Goal: Transaction & Acquisition: Purchase product/service

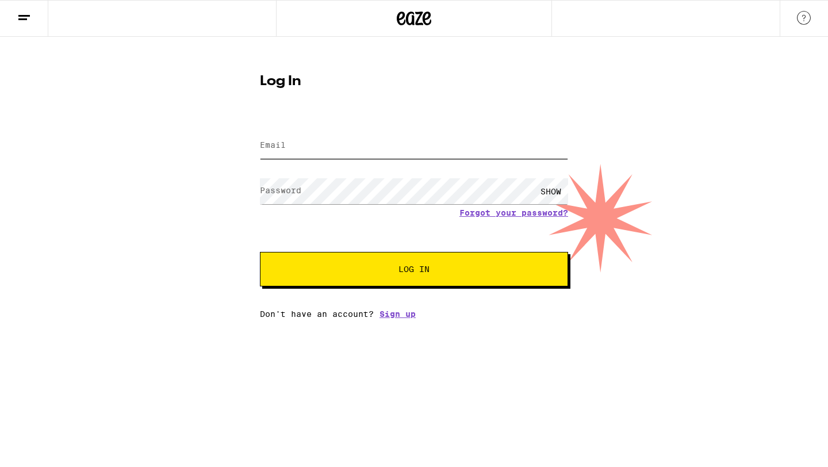
type input "[EMAIL_ADDRESS][DOMAIN_NAME]"
click at [369, 278] on button "Log In" at bounding box center [414, 269] width 308 height 35
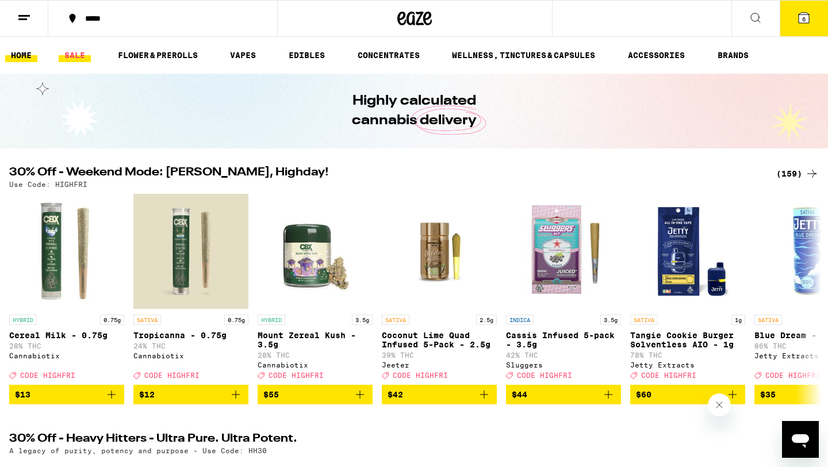
click at [78, 48] on link "SALE" at bounding box center [75, 55] width 32 height 14
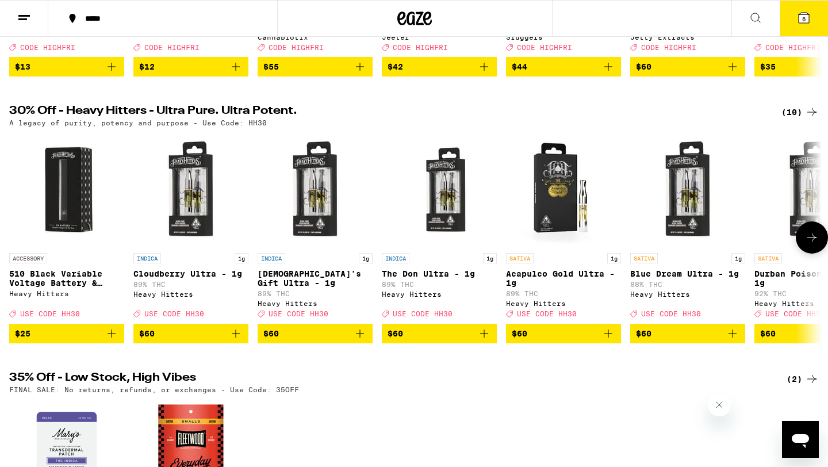
scroll to position [313, 0]
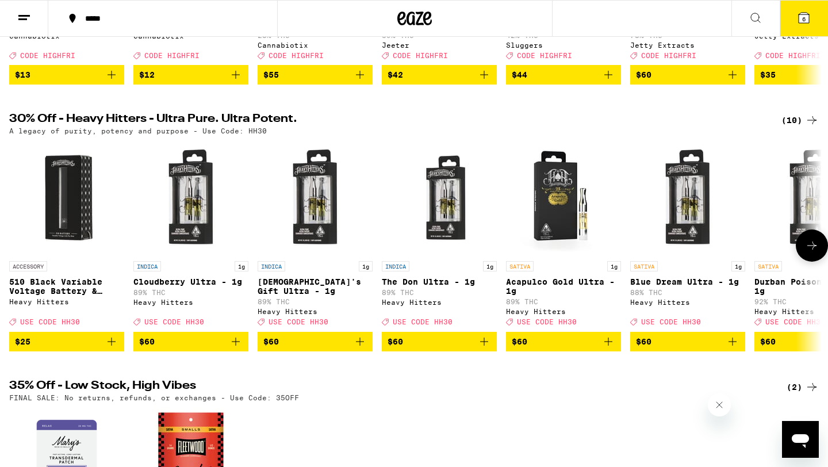
click at [810, 250] on icon at bounding box center [811, 246] width 9 height 8
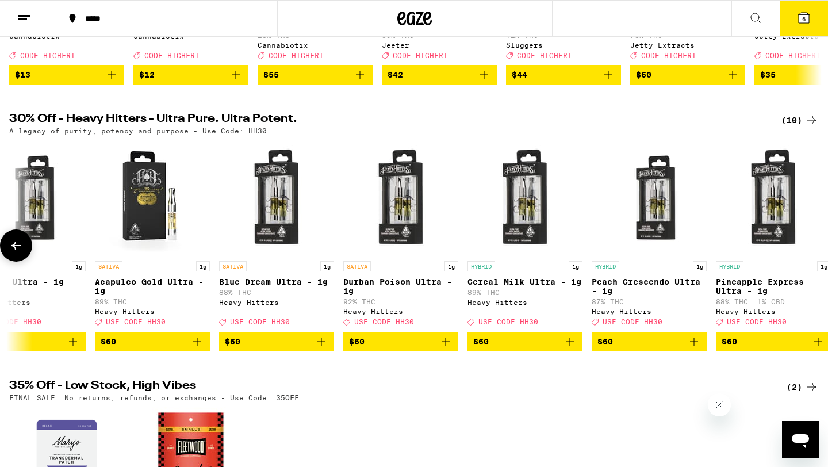
scroll to position [0, 432]
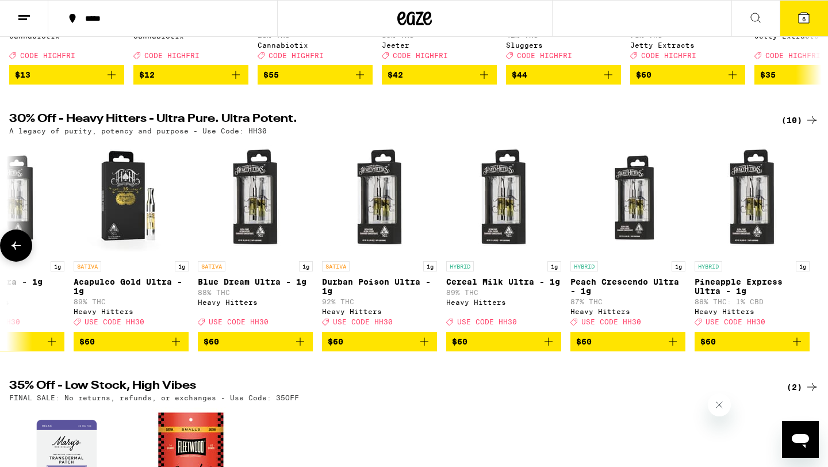
click at [810, 259] on div at bounding box center [812, 245] width 32 height 32
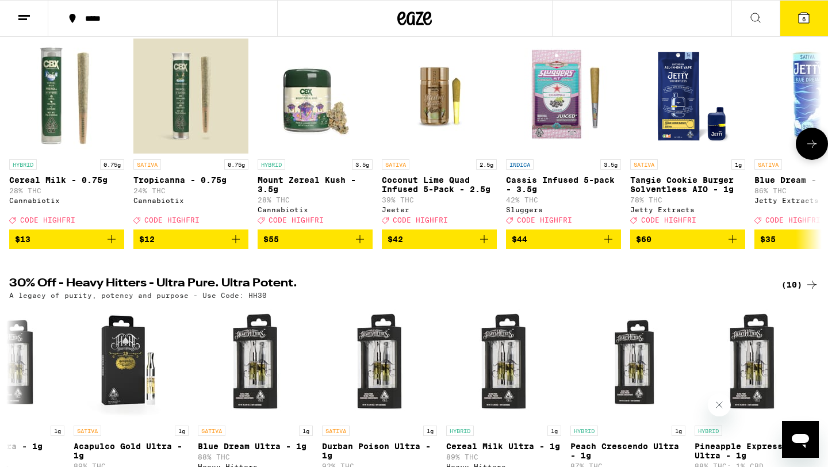
scroll to position [132, 0]
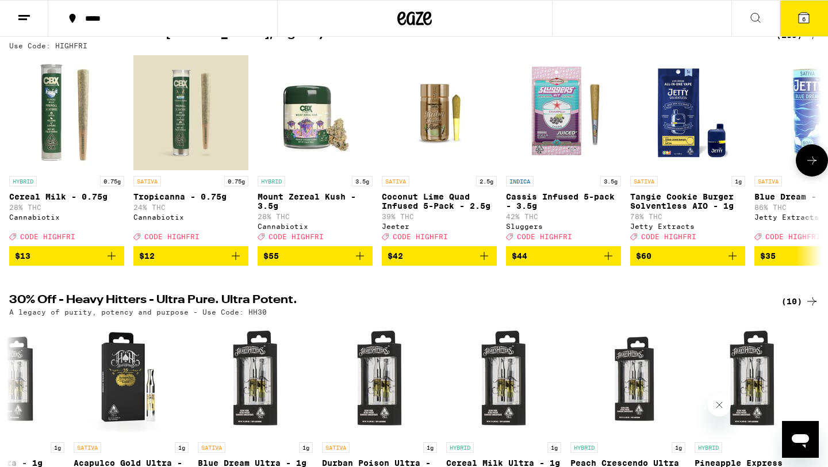
click at [808, 162] on icon at bounding box center [812, 161] width 14 height 14
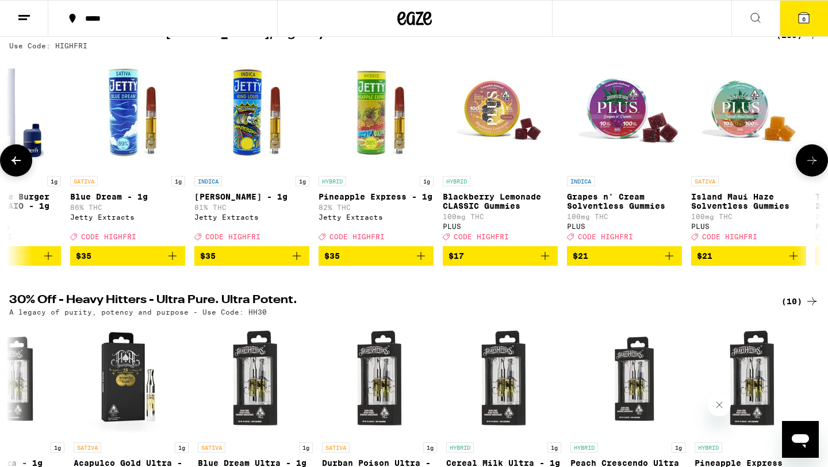
click at [808, 162] on icon at bounding box center [812, 161] width 14 height 14
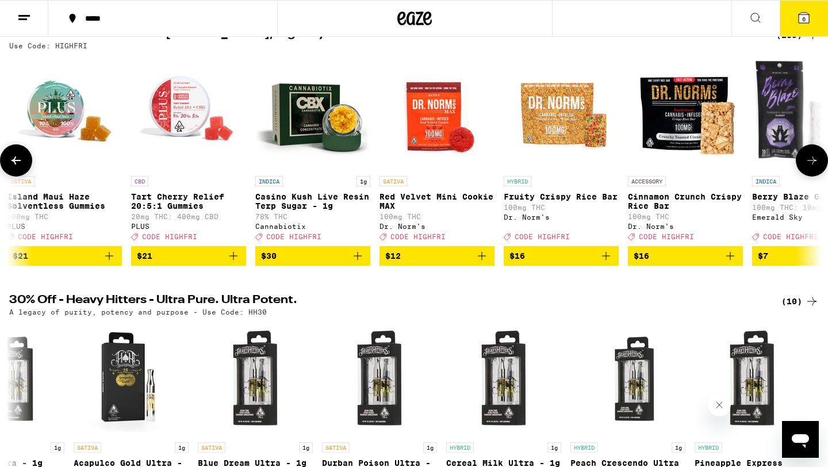
click at [808, 162] on icon at bounding box center [812, 161] width 14 height 14
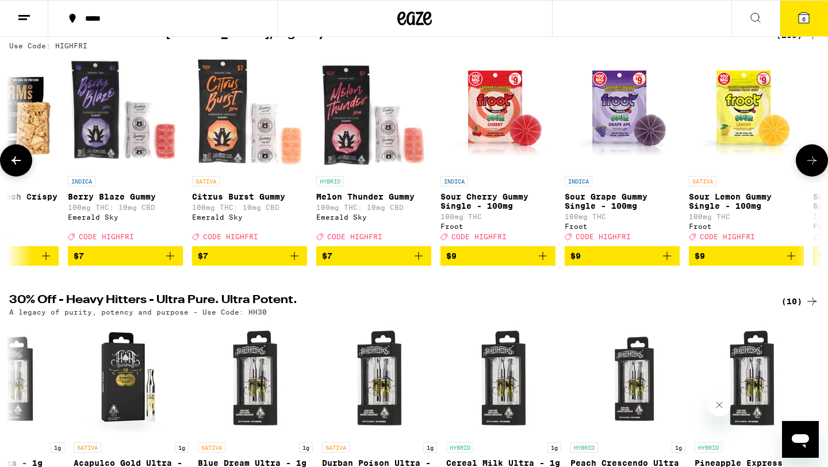
click at [808, 162] on icon at bounding box center [812, 161] width 14 height 14
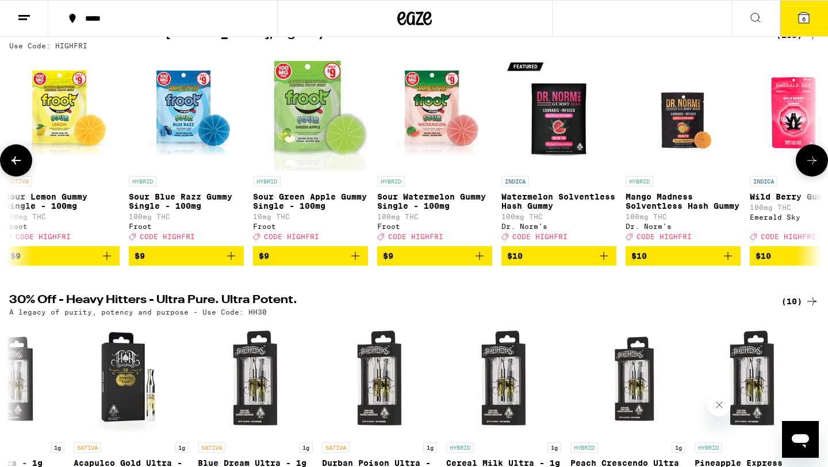
click at [808, 162] on icon at bounding box center [812, 161] width 14 height 14
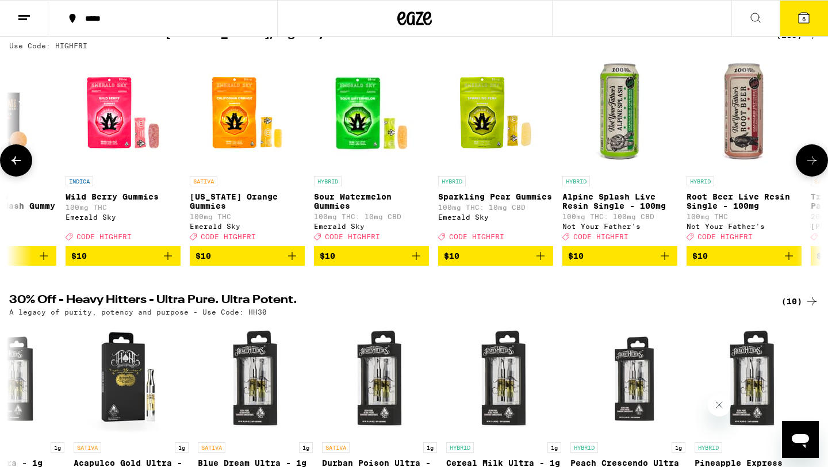
click at [808, 162] on icon at bounding box center [812, 161] width 14 height 14
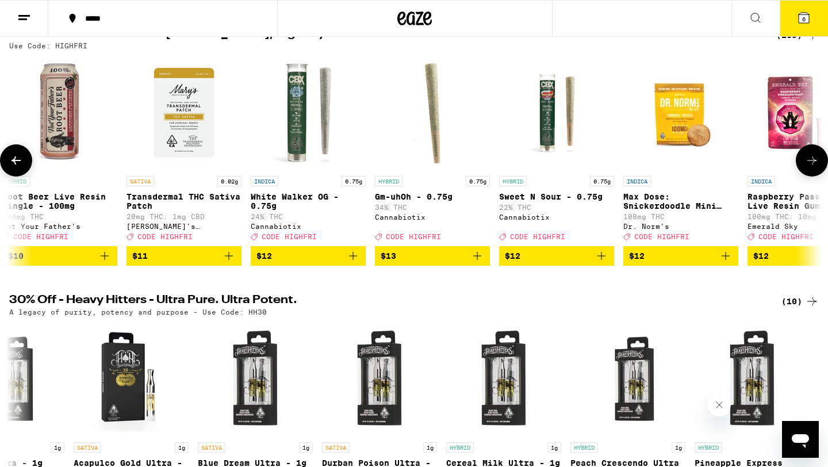
click at [808, 162] on icon at bounding box center [812, 161] width 14 height 14
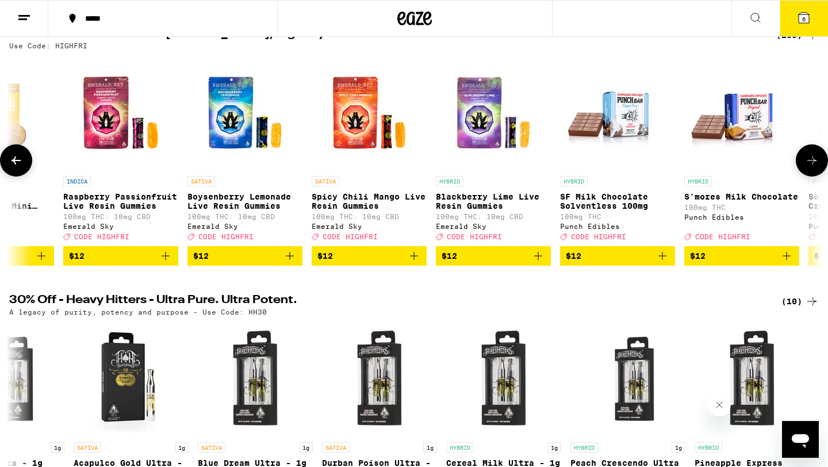
click at [808, 162] on icon at bounding box center [812, 161] width 14 height 14
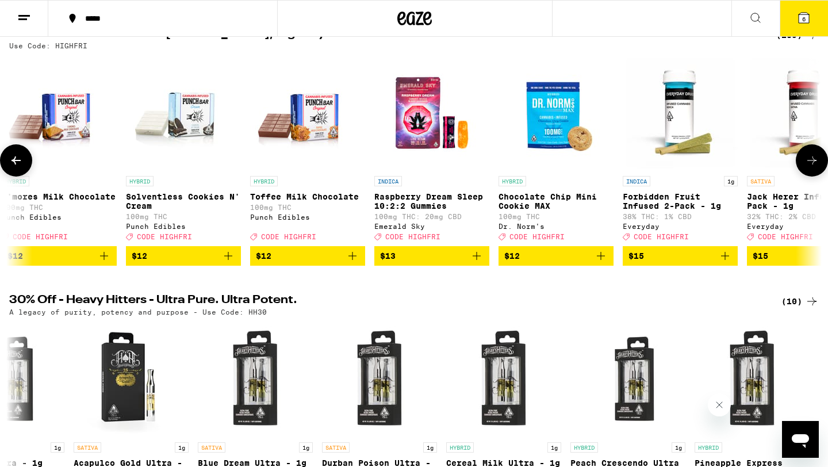
scroll to position [0, 5475]
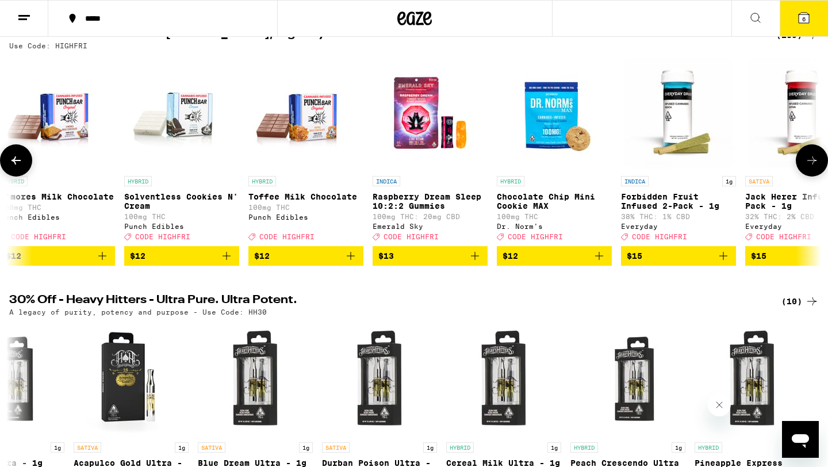
click at [808, 162] on icon at bounding box center [812, 161] width 14 height 14
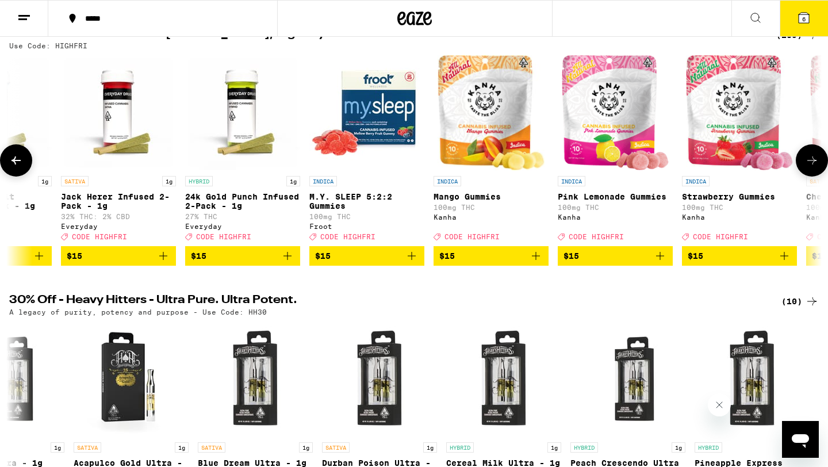
click at [808, 162] on icon at bounding box center [812, 161] width 14 height 14
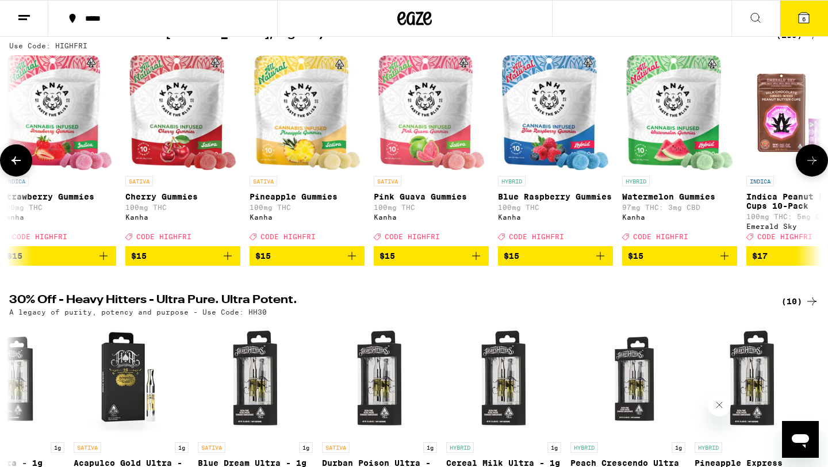
scroll to position [0, 6843]
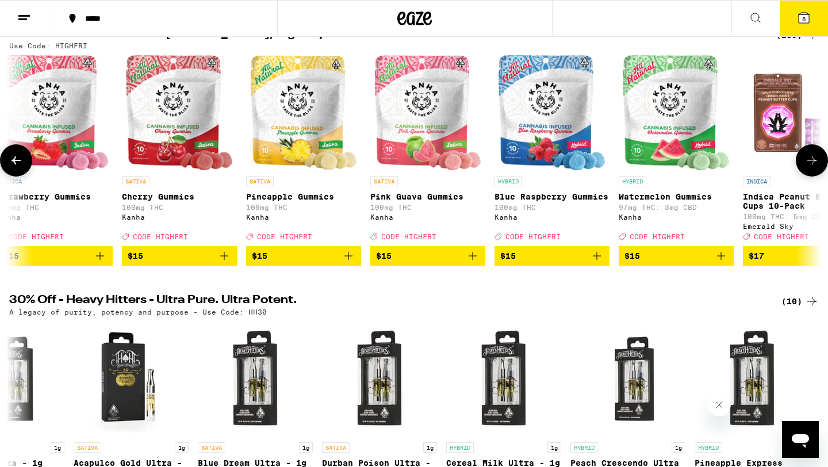
click at [808, 162] on icon at bounding box center [812, 161] width 14 height 14
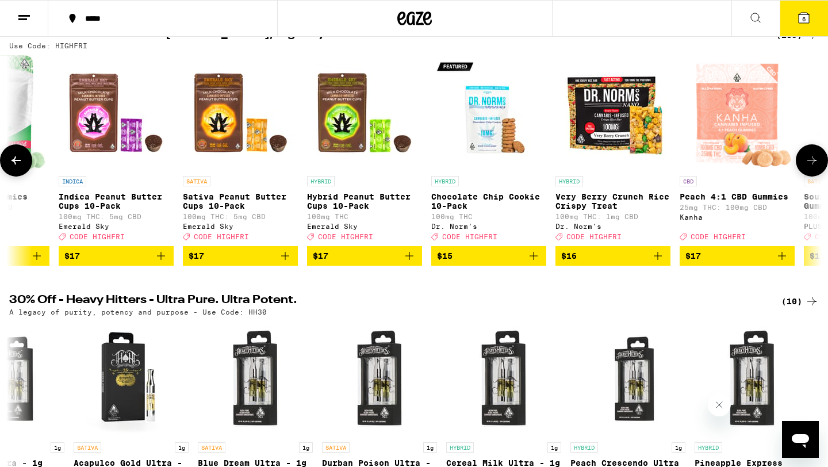
click at [808, 162] on icon at bounding box center [812, 161] width 14 height 14
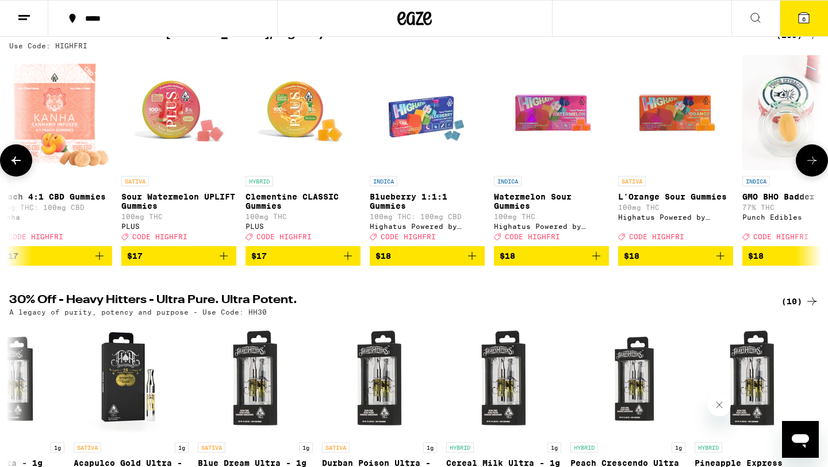
scroll to position [0, 8212]
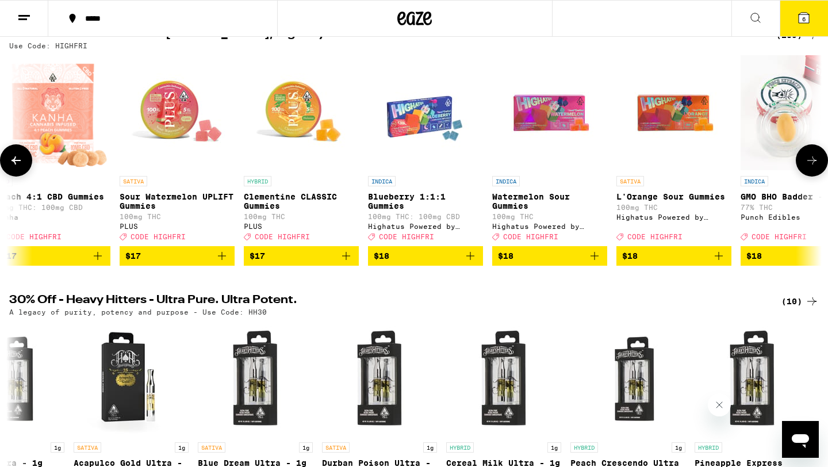
click at [808, 162] on icon at bounding box center [812, 161] width 14 height 14
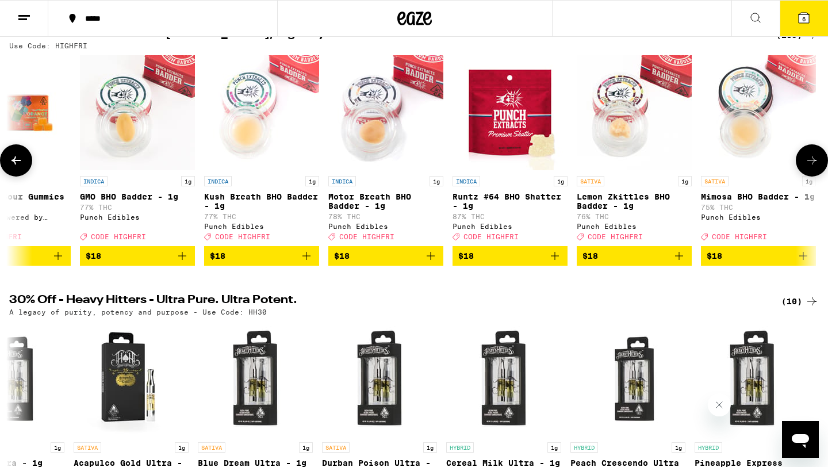
scroll to position [0, 8896]
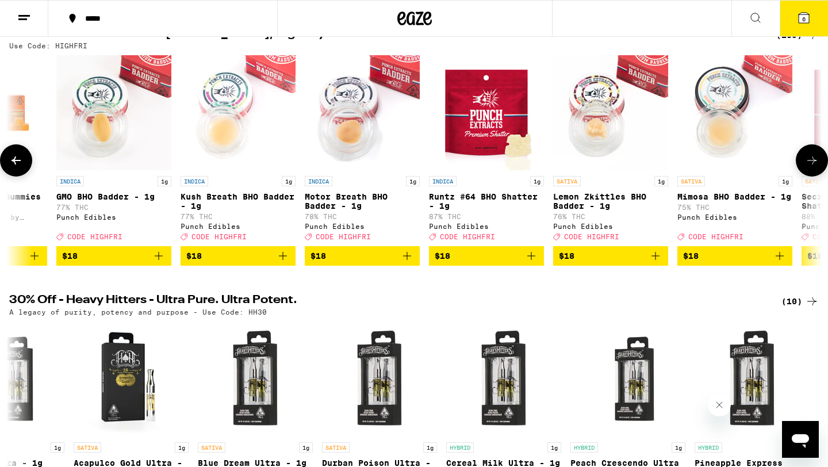
click at [808, 162] on icon at bounding box center [812, 161] width 14 height 14
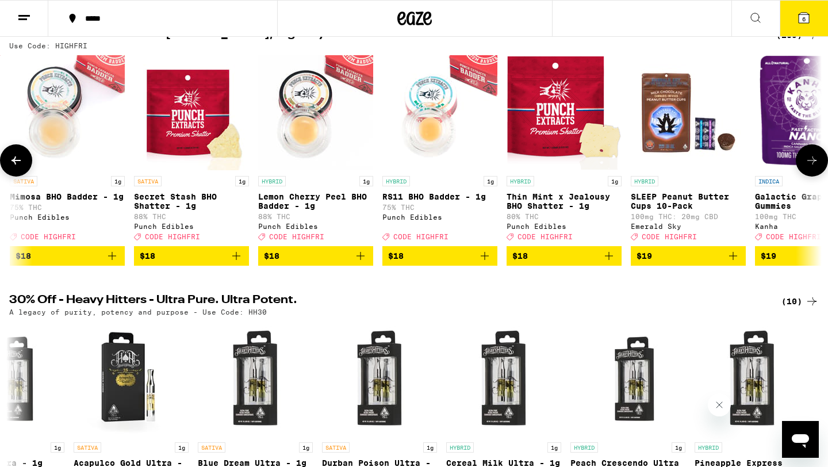
scroll to position [0, 9581]
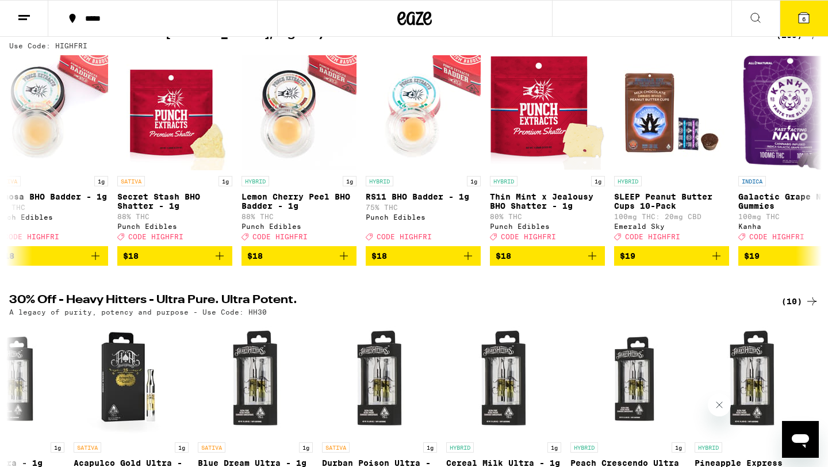
click at [20, 22] on icon at bounding box center [24, 18] width 14 height 14
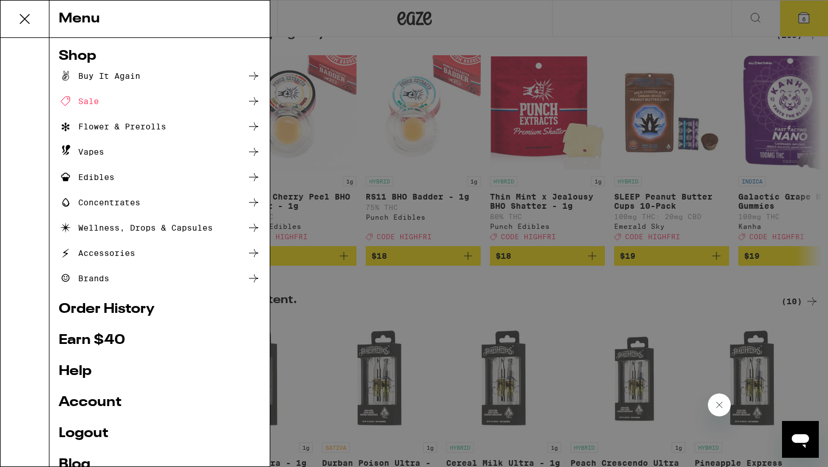
click at [83, 153] on div "Vapes" at bounding box center [81, 152] width 45 height 14
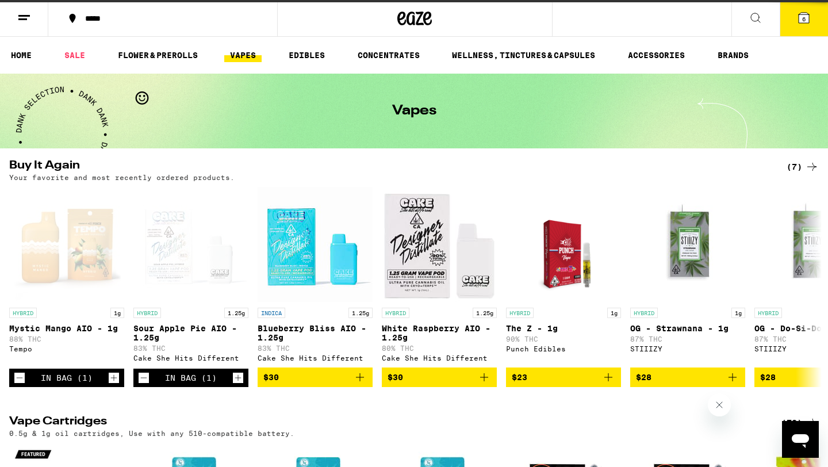
click at [803, 16] on span "6" at bounding box center [803, 19] width 3 height 7
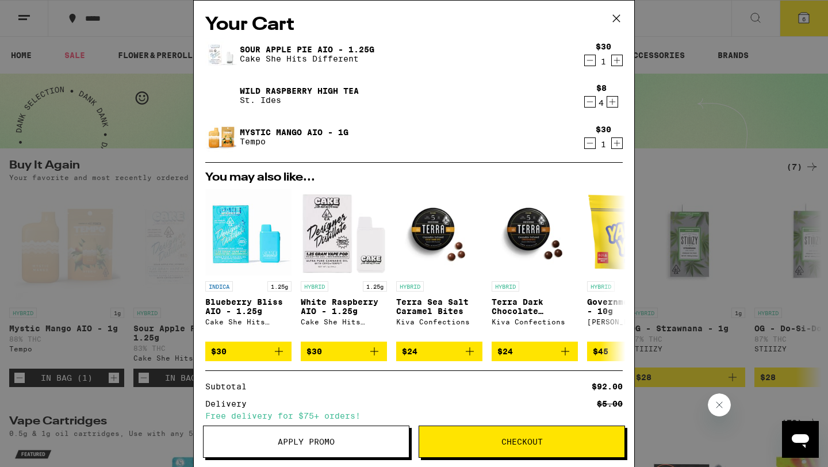
click at [288, 131] on link "Mystic Mango AIO - 1g" at bounding box center [294, 132] width 109 height 9
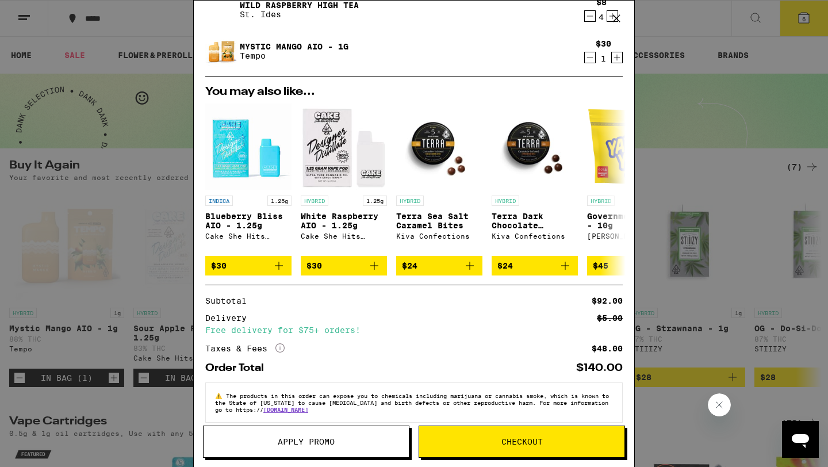
scroll to position [93, 0]
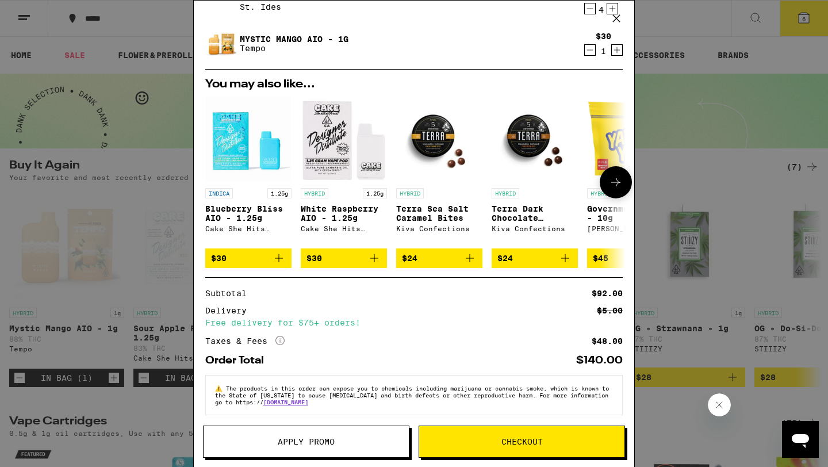
click at [615, 184] on icon at bounding box center [616, 182] width 14 height 14
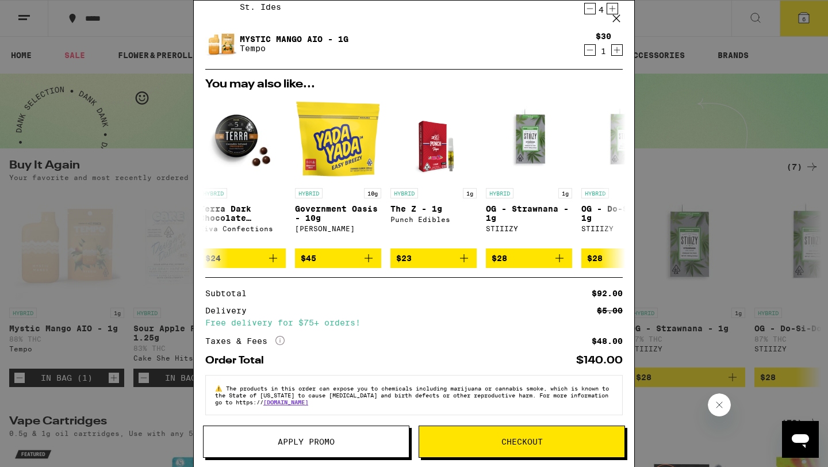
scroll to position [0, 0]
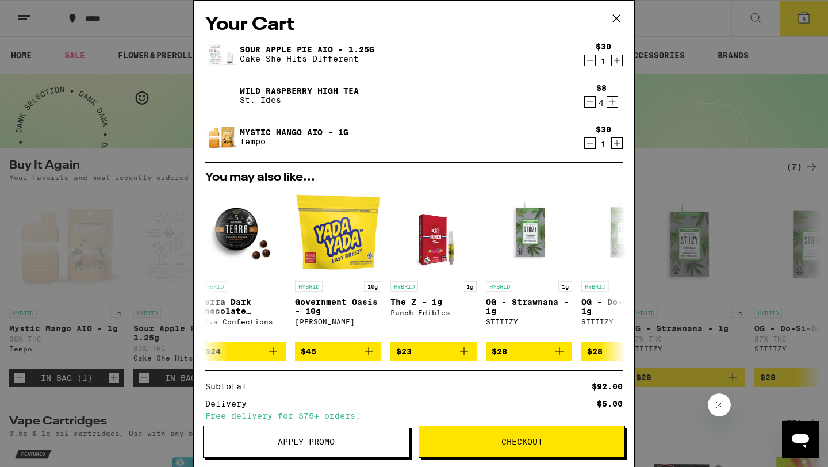
click at [615, 12] on icon at bounding box center [616, 18] width 17 height 17
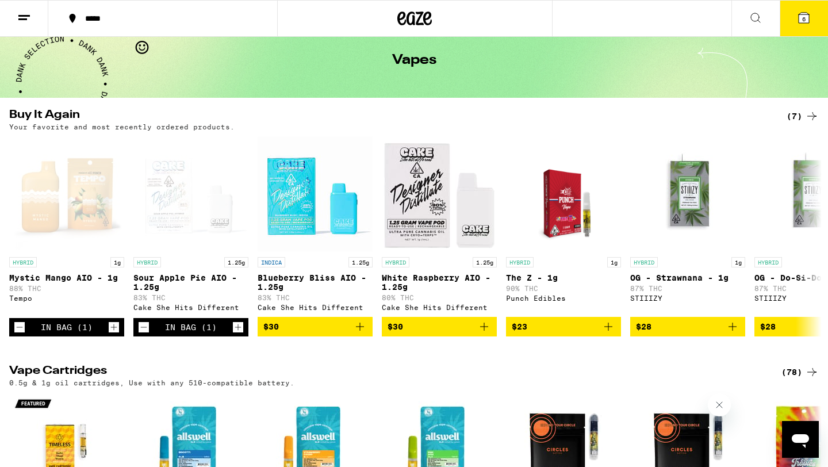
scroll to position [106, 0]
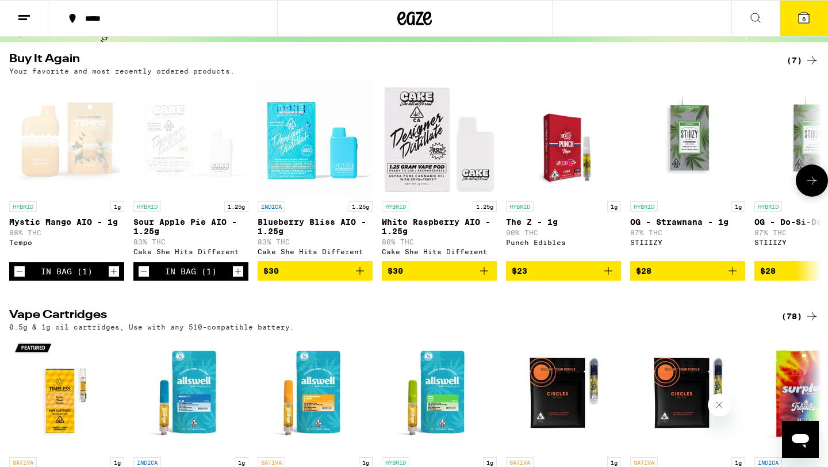
click at [809, 187] on icon at bounding box center [812, 181] width 14 height 14
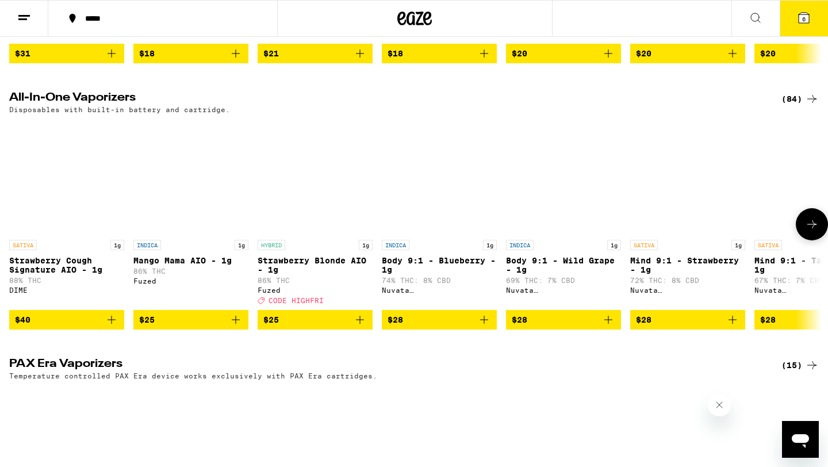
scroll to position [584, 0]
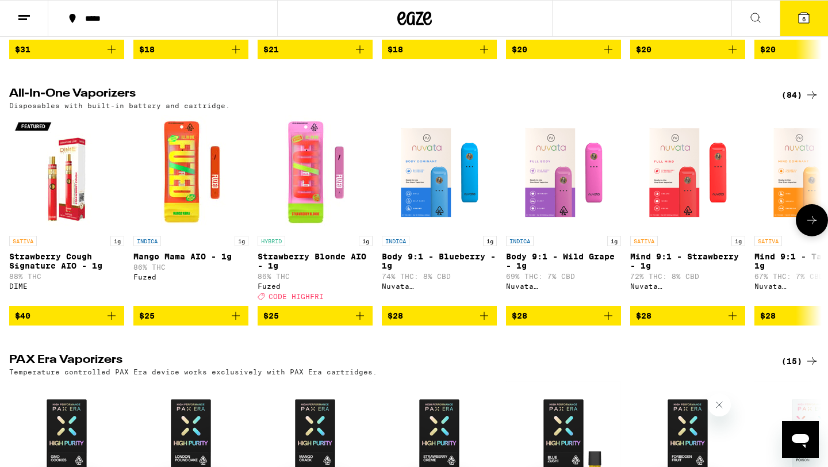
click at [810, 227] on icon at bounding box center [812, 220] width 14 height 14
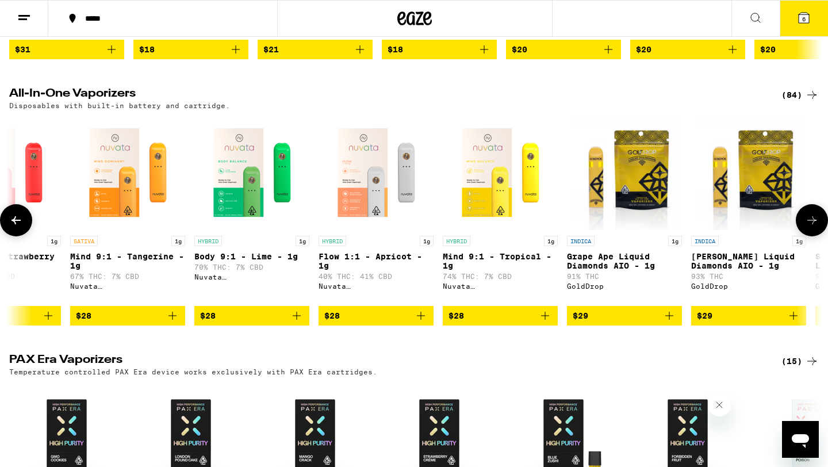
click at [810, 227] on icon at bounding box center [812, 220] width 14 height 14
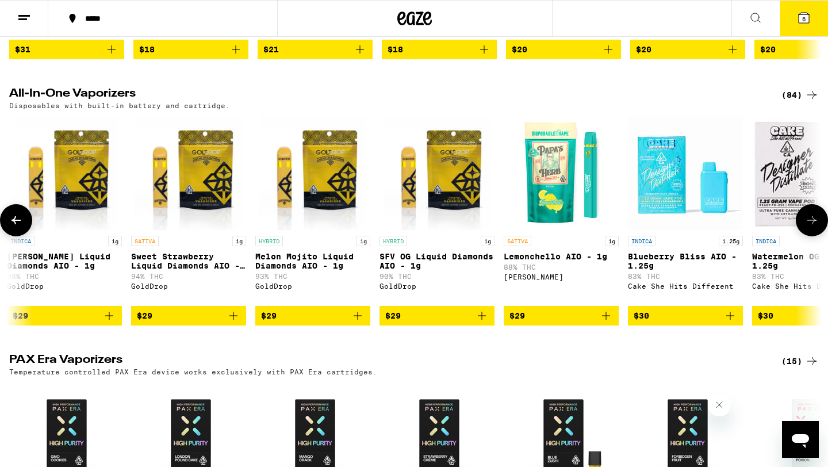
click at [810, 227] on icon at bounding box center [812, 220] width 14 height 14
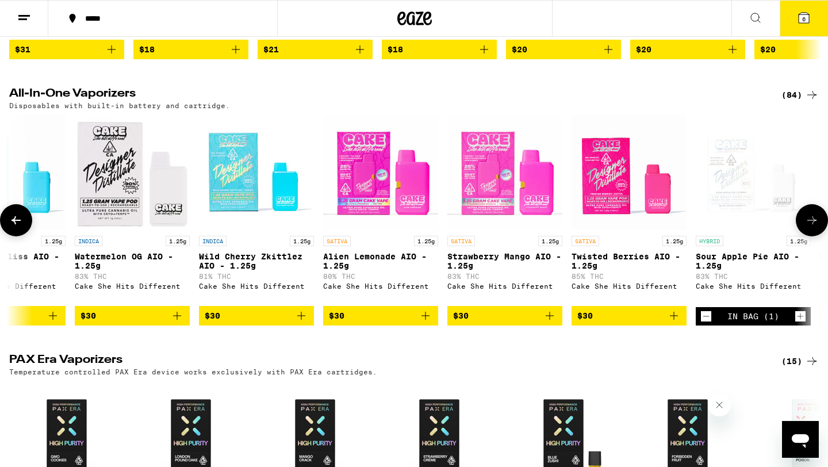
scroll to position [0, 2053]
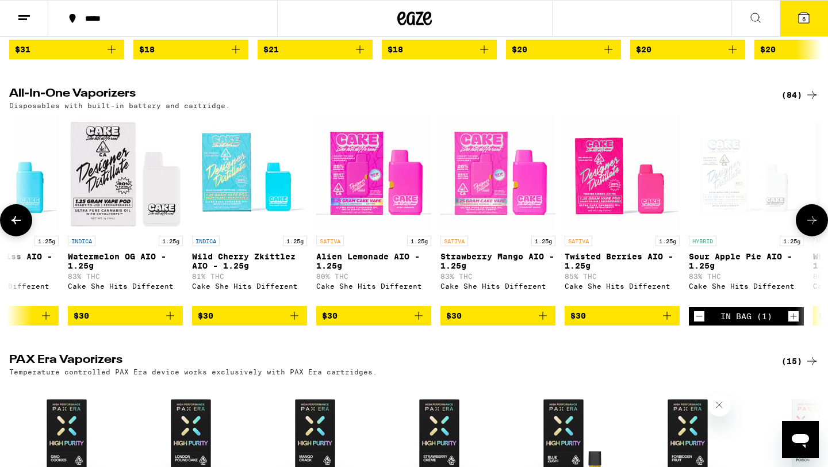
click at [18, 227] on icon at bounding box center [16, 220] width 14 height 14
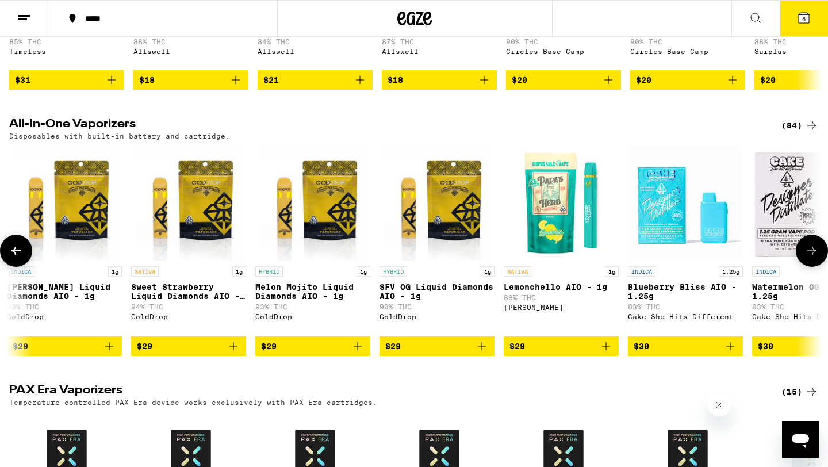
scroll to position [554, 0]
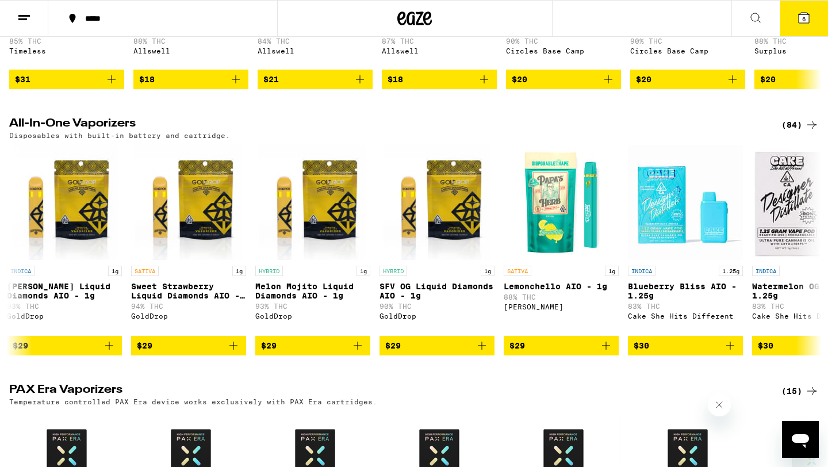
click at [806, 132] on icon at bounding box center [812, 125] width 14 height 14
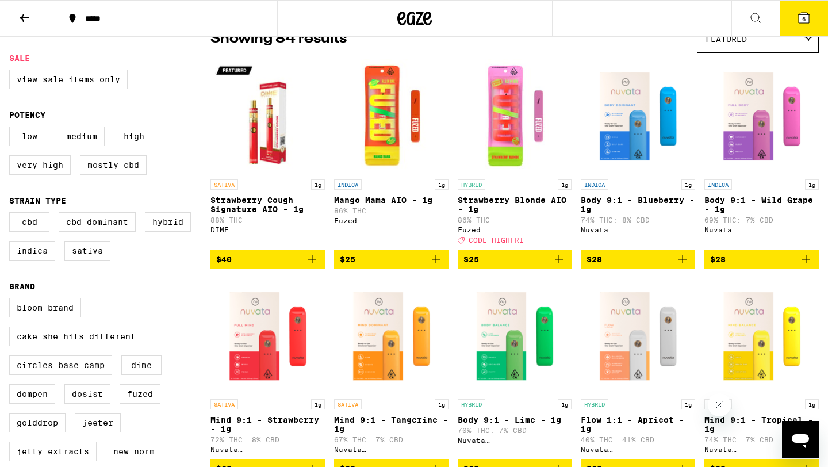
scroll to position [109, 0]
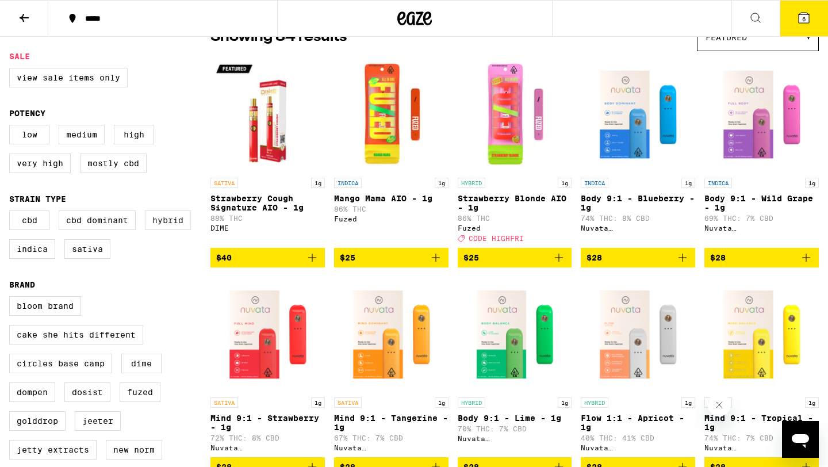
click at [168, 230] on label "Hybrid" at bounding box center [168, 220] width 46 height 20
click at [12, 213] on input "Hybrid" at bounding box center [12, 212] width 1 height 1
checkbox input "true"
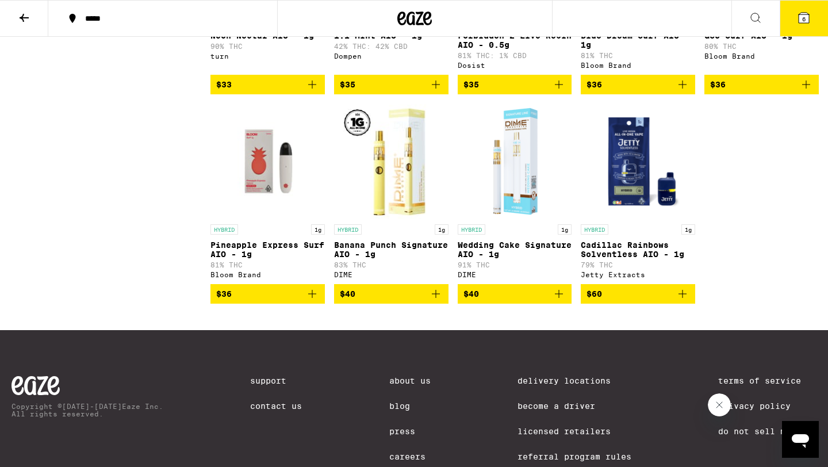
scroll to position [1121, 0]
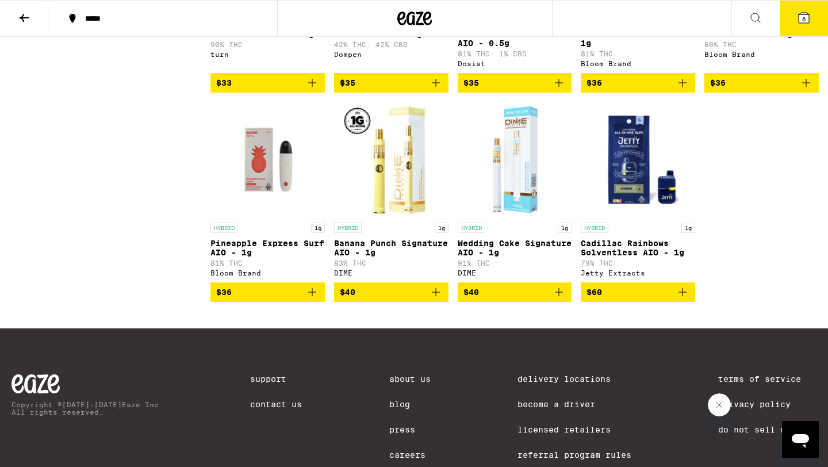
click at [801, 13] on icon at bounding box center [804, 18] width 10 height 10
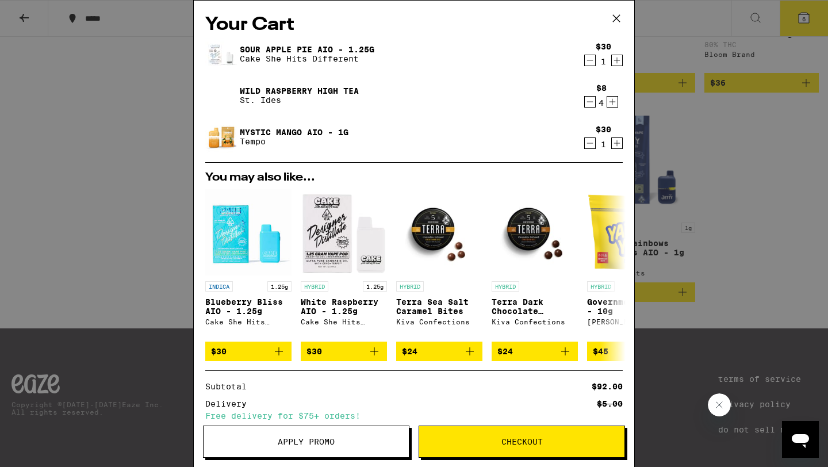
click at [588, 145] on icon "Decrement" at bounding box center [590, 143] width 10 height 14
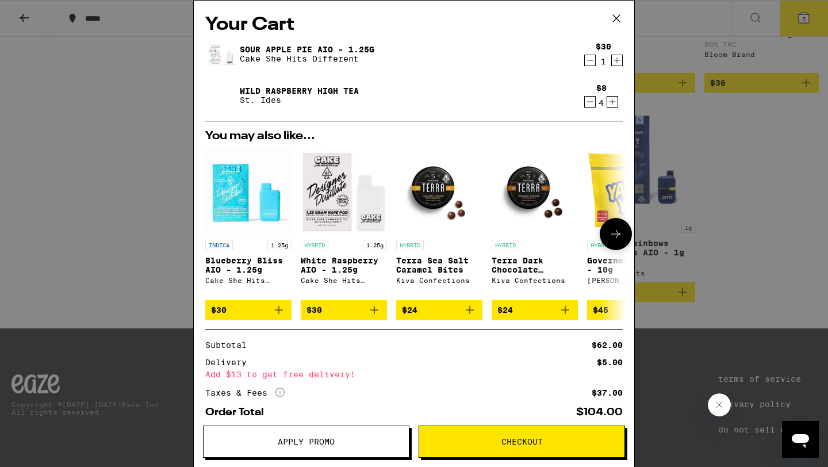
click at [367, 311] on span "$30" at bounding box center [344, 310] width 75 height 14
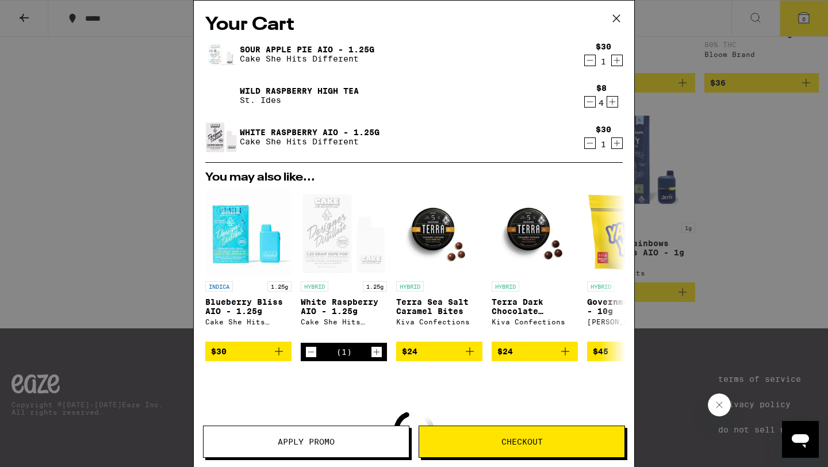
click at [591, 62] on icon "Decrement" at bounding box center [590, 60] width 10 height 14
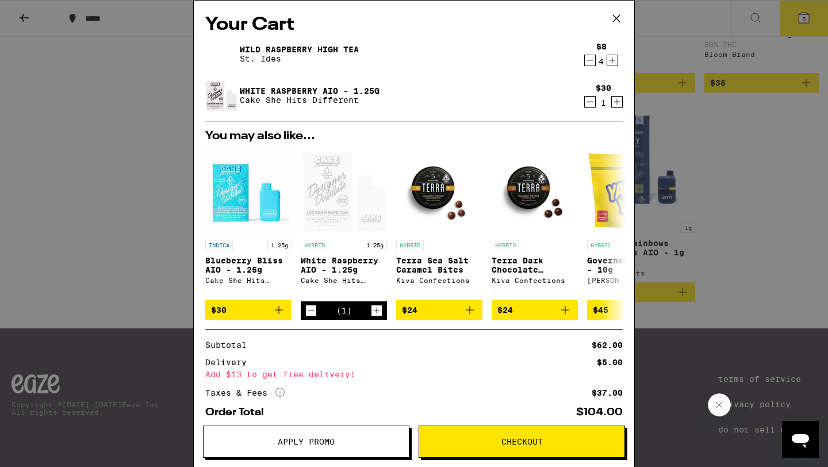
click at [747, 266] on div "Your Cart Wild Raspberry High Tea St. Ides $8 4 White Raspberry AIO - 1.25g Cak…" at bounding box center [414, 233] width 828 height 467
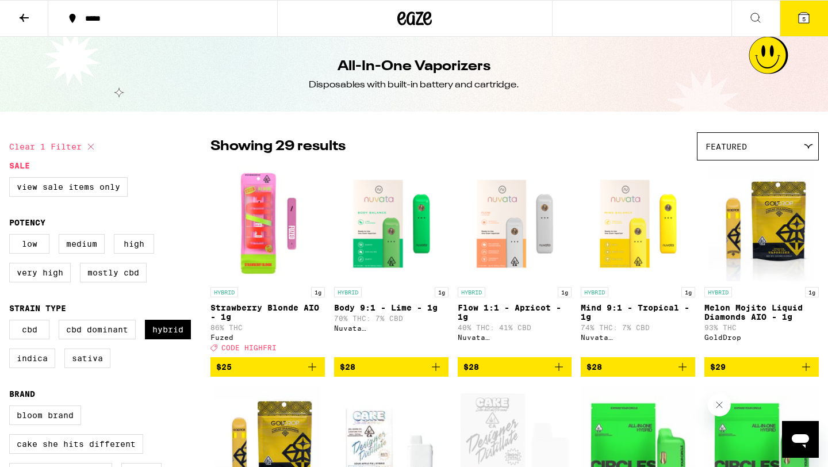
click at [25, 16] on icon at bounding box center [24, 18] width 14 height 14
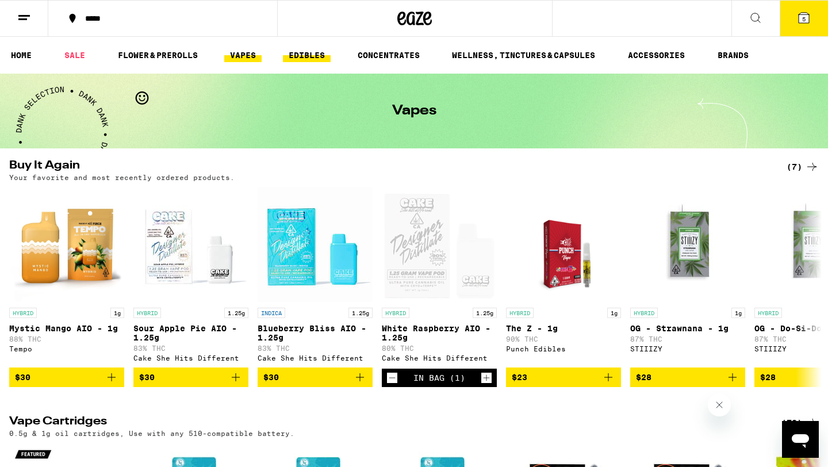
click at [308, 59] on link "EDIBLES" at bounding box center [307, 55] width 48 height 14
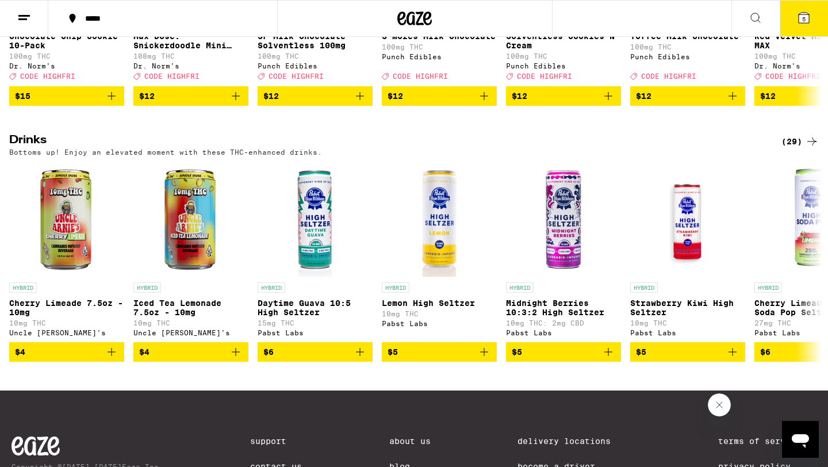
scroll to position [561, 0]
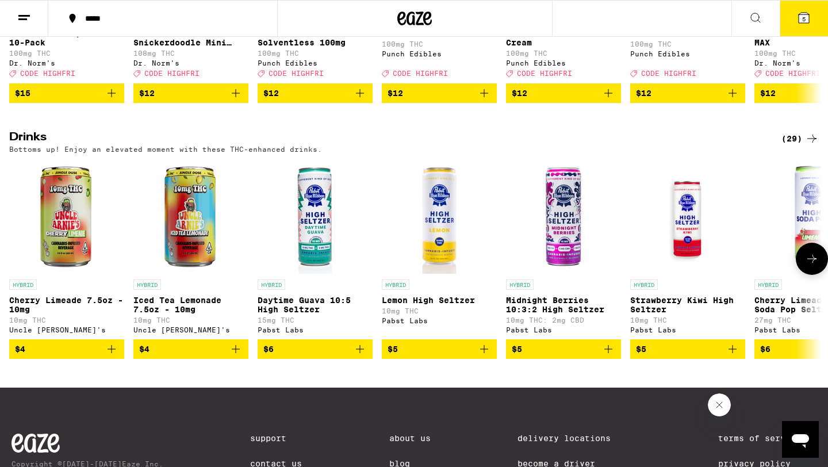
click at [809, 266] on icon at bounding box center [812, 259] width 14 height 14
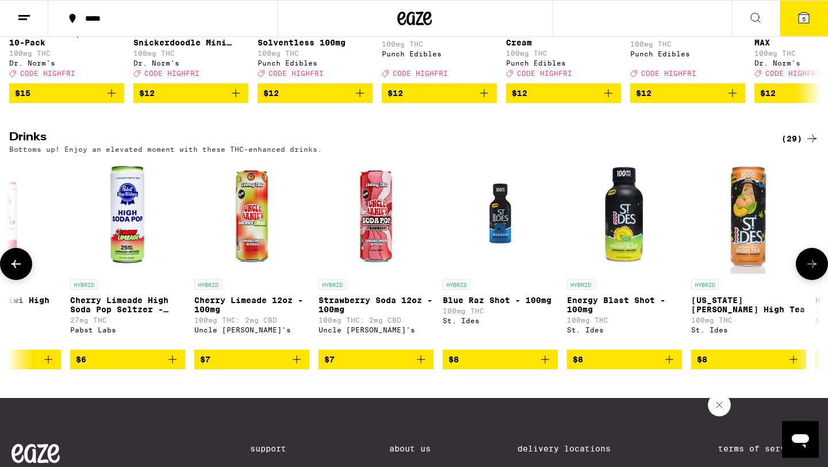
click at [809, 271] on icon at bounding box center [812, 264] width 14 height 14
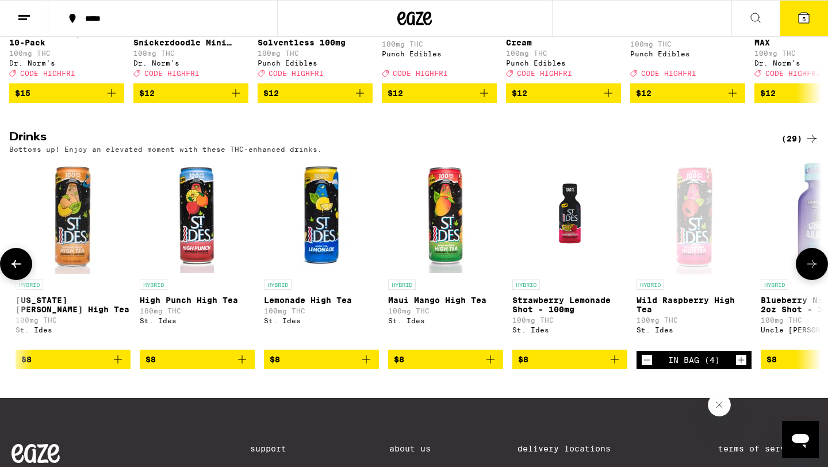
scroll to position [0, 1369]
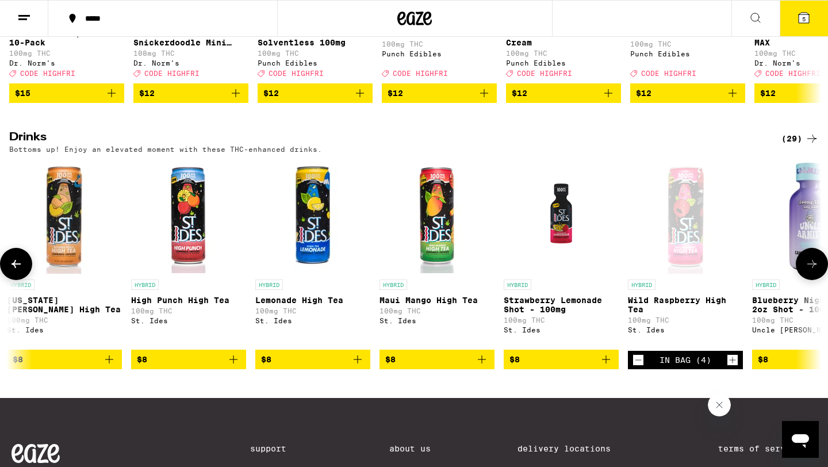
click at [809, 271] on icon at bounding box center [812, 264] width 14 height 14
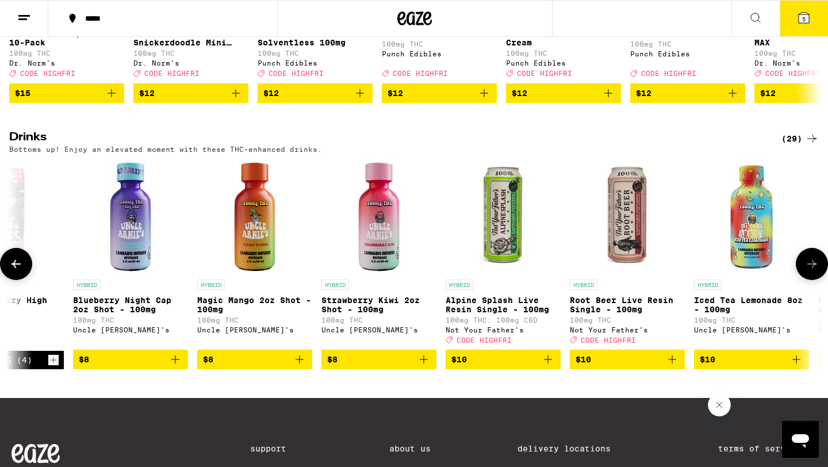
scroll to position [0, 2053]
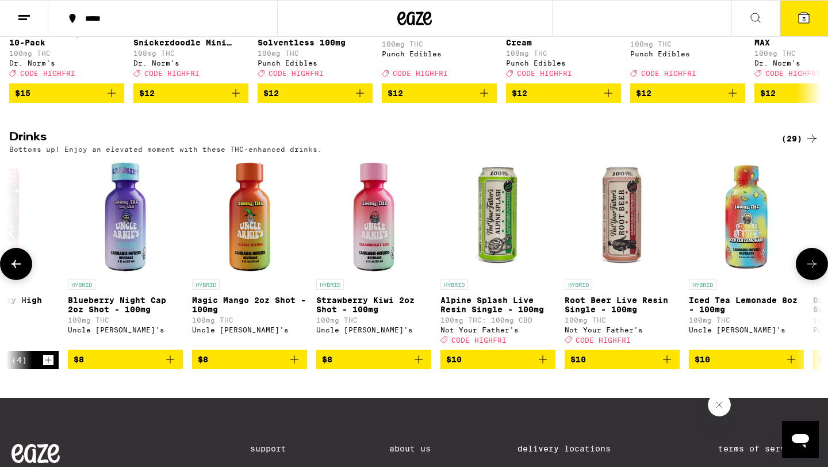
click at [808, 271] on icon at bounding box center [812, 264] width 14 height 14
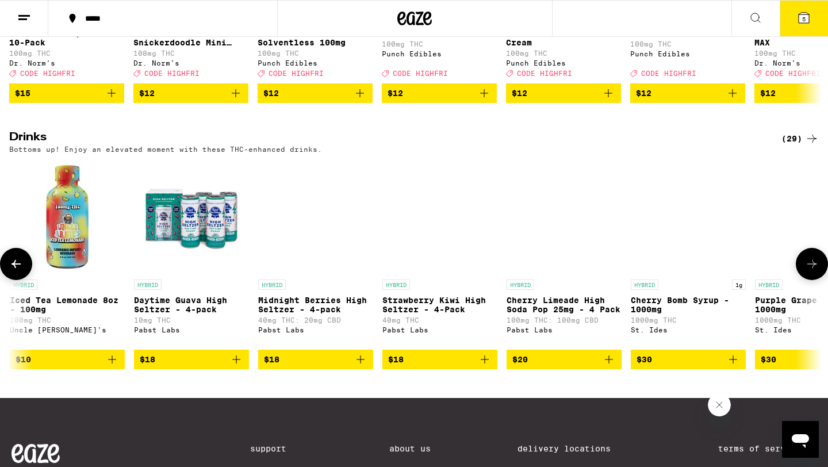
scroll to position [0, 2737]
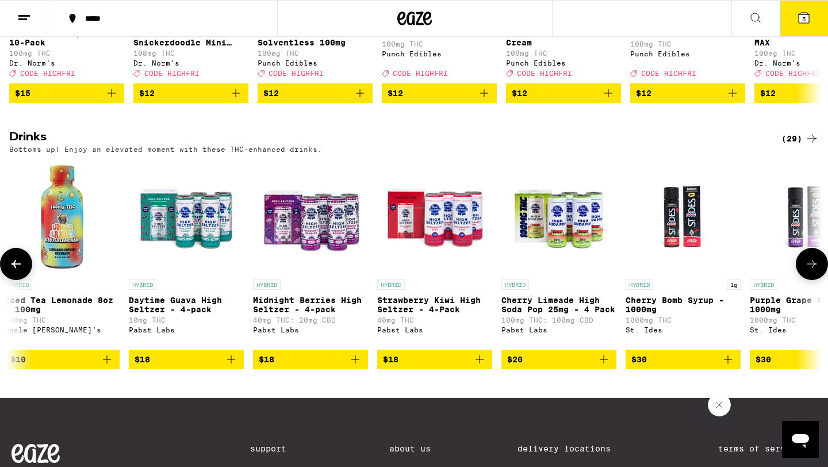
click at [20, 278] on button at bounding box center [16, 264] width 32 height 32
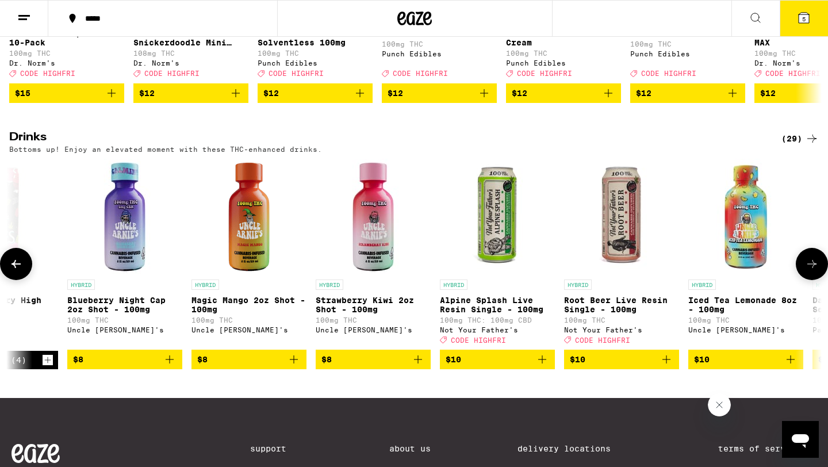
scroll to position [0, 2053]
click at [710, 364] on span "$10" at bounding box center [703, 359] width 16 height 9
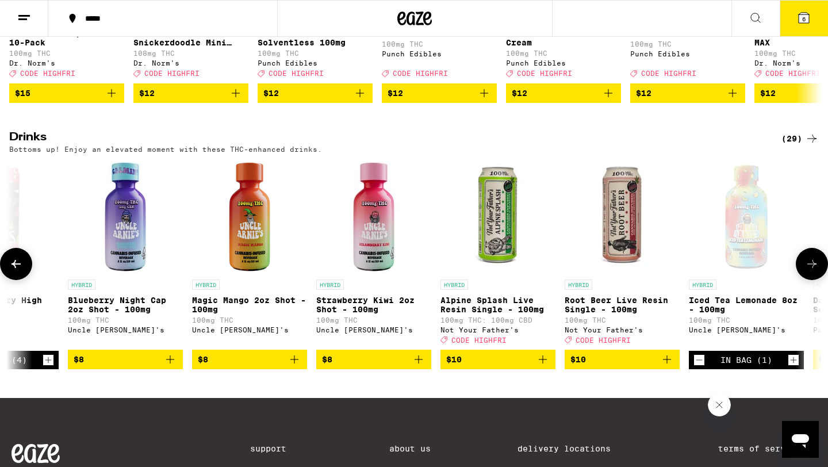
click at [806, 271] on icon at bounding box center [812, 264] width 14 height 14
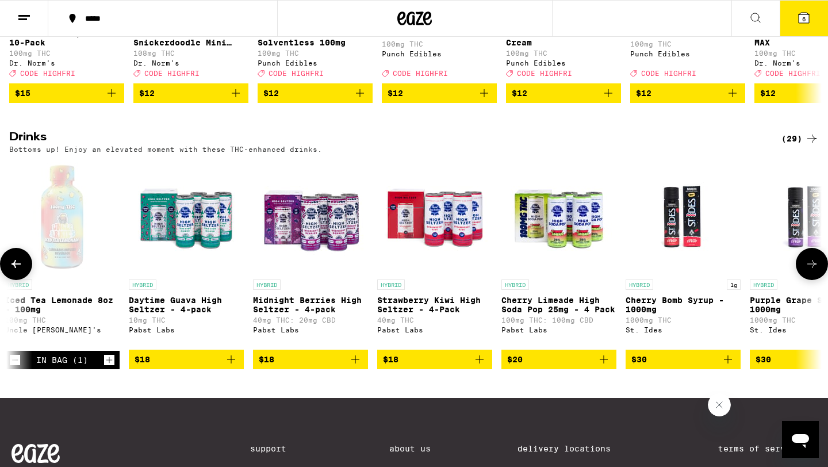
click at [806, 271] on icon at bounding box center [812, 264] width 14 height 14
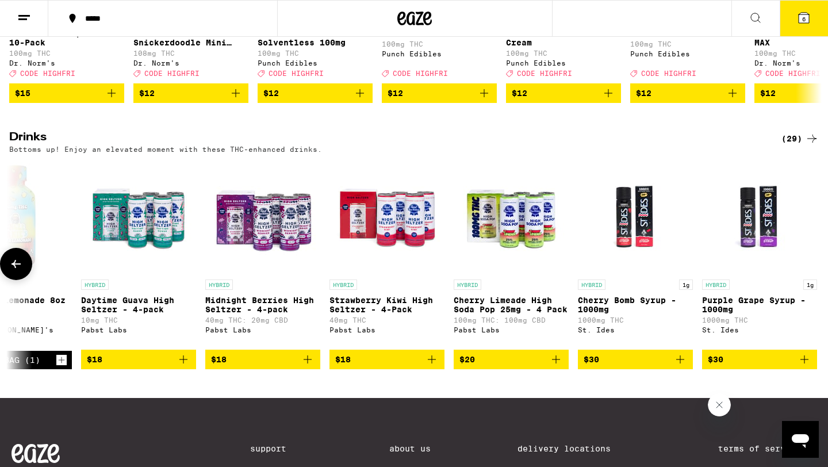
scroll to position [0, 2793]
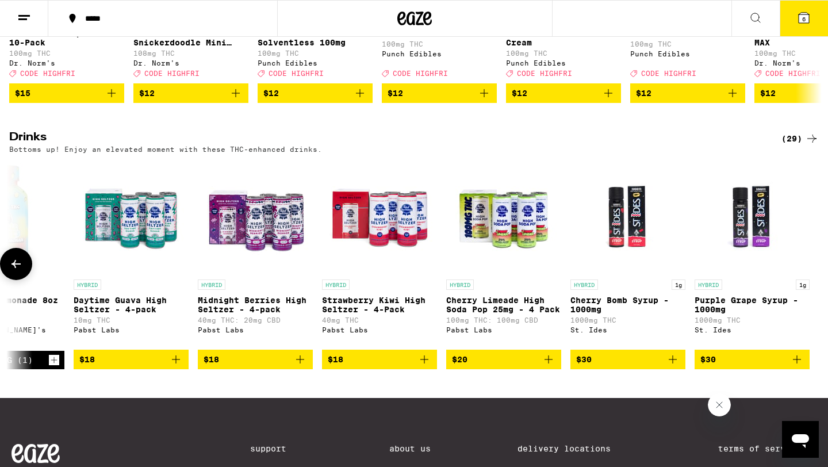
click at [11, 271] on icon at bounding box center [16, 264] width 14 height 14
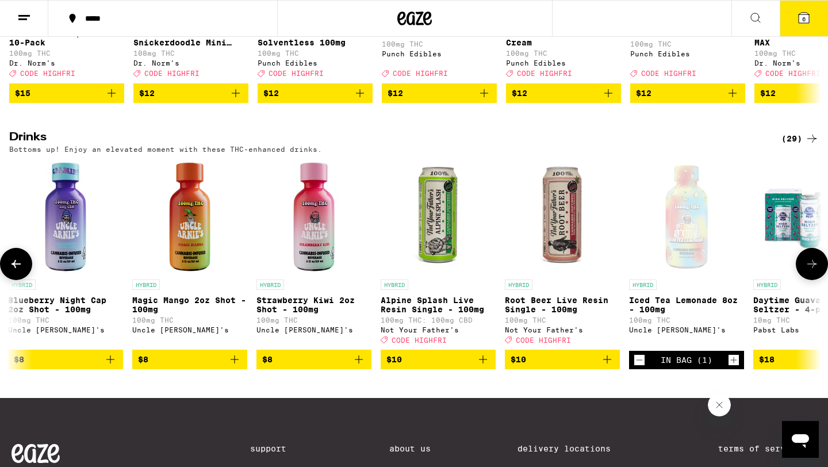
scroll to position [0, 2108]
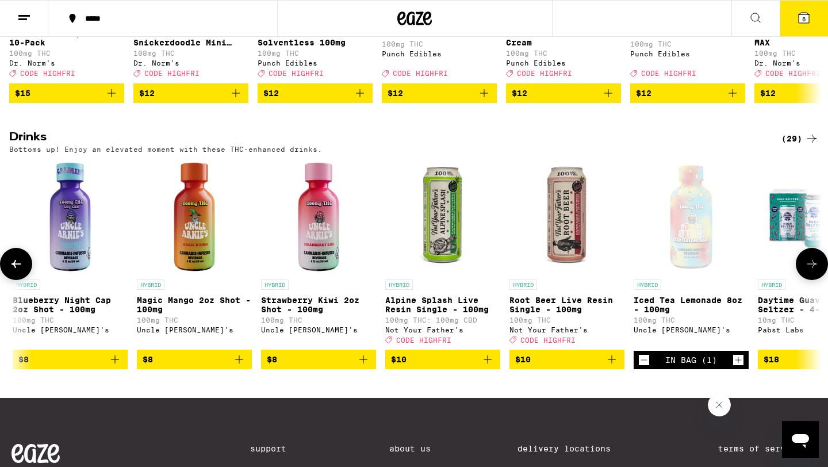
click at [16, 271] on icon at bounding box center [16, 264] width 14 height 14
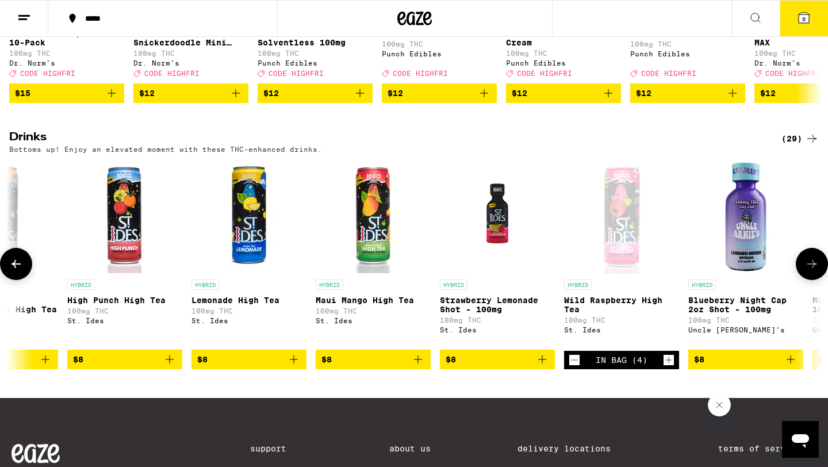
scroll to position [0, 1424]
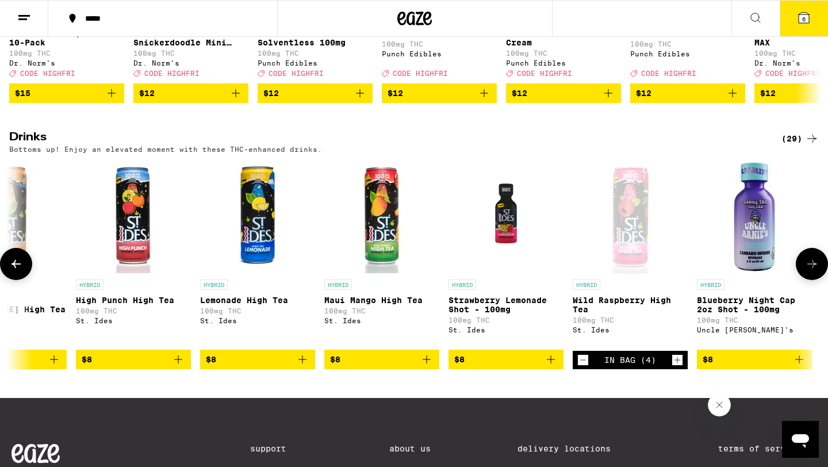
click at [11, 271] on icon at bounding box center [16, 264] width 14 height 14
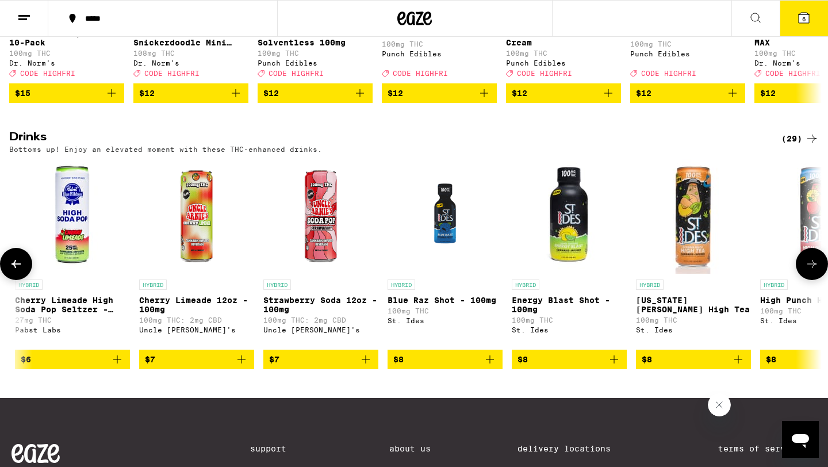
click at [11, 271] on icon at bounding box center [16, 264] width 14 height 14
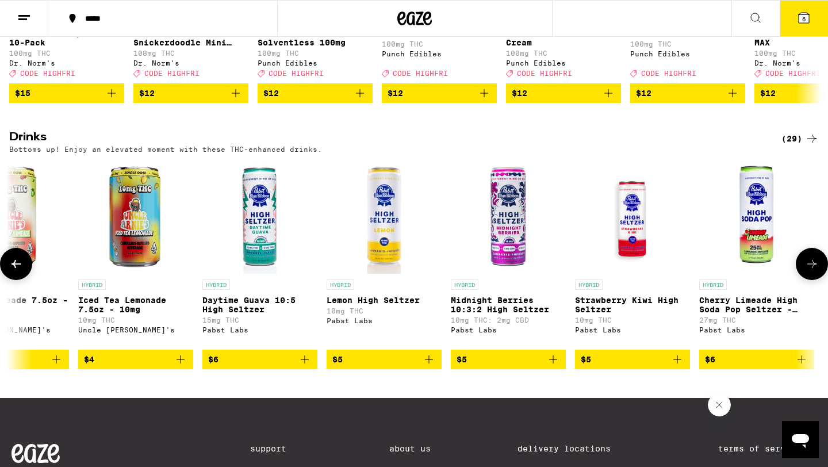
click at [11, 271] on icon at bounding box center [16, 264] width 14 height 14
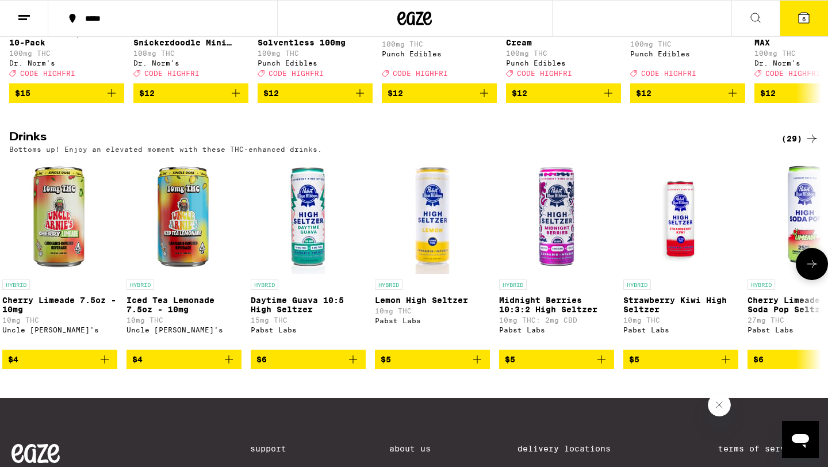
scroll to position [0, 0]
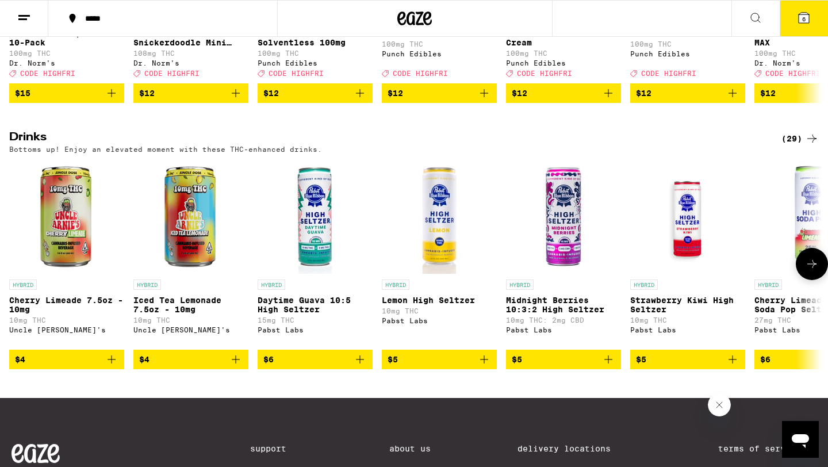
click at [817, 271] on icon at bounding box center [812, 264] width 14 height 14
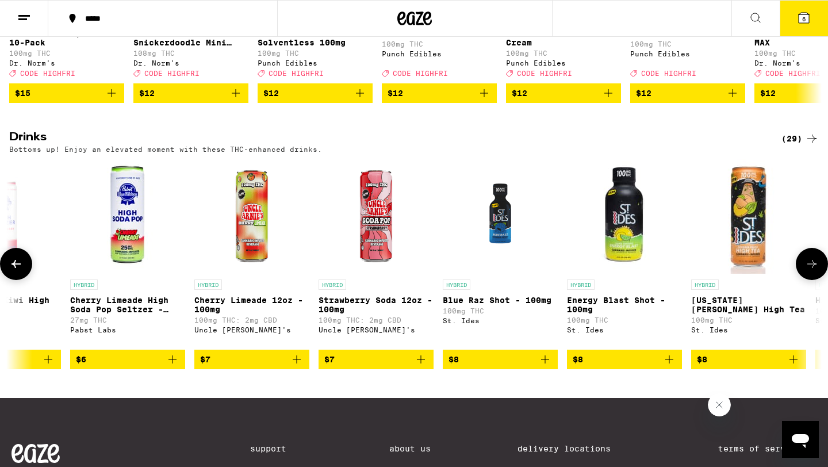
click at [816, 271] on icon at bounding box center [812, 264] width 14 height 14
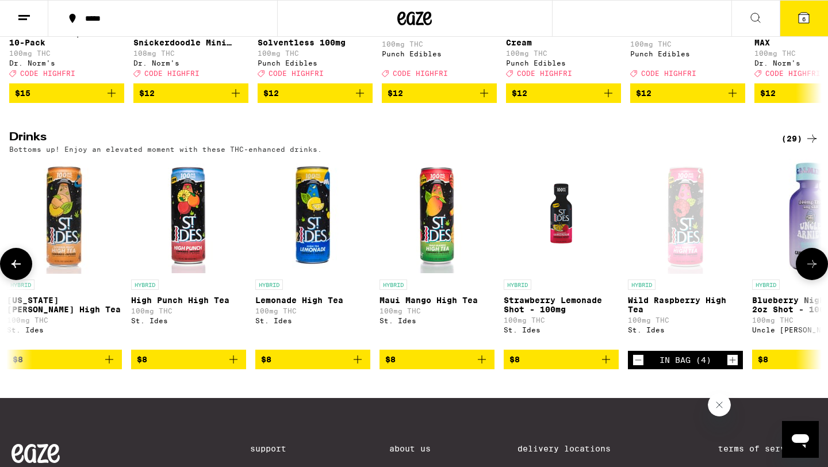
click at [816, 271] on icon at bounding box center [812, 264] width 14 height 14
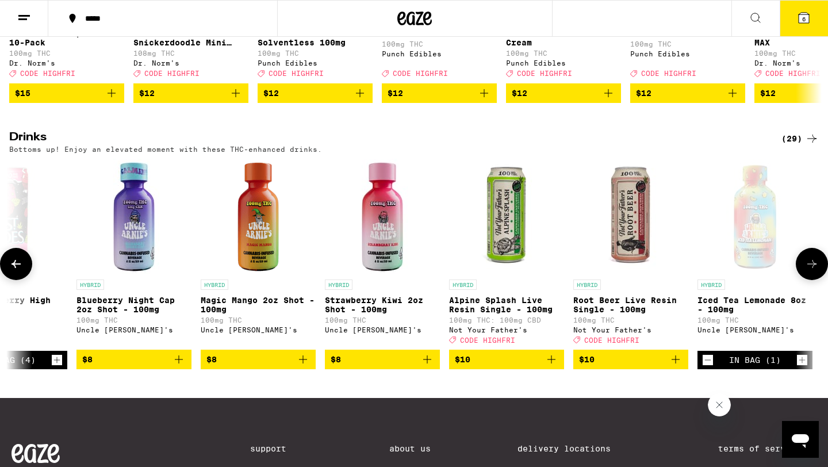
scroll to position [0, 2053]
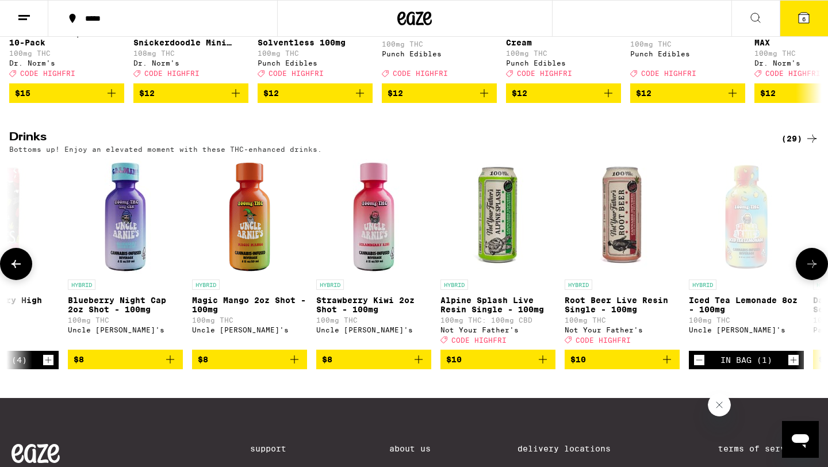
click at [794, 367] on icon "Increment" at bounding box center [793, 360] width 10 height 14
click at [799, 14] on icon at bounding box center [804, 18] width 14 height 14
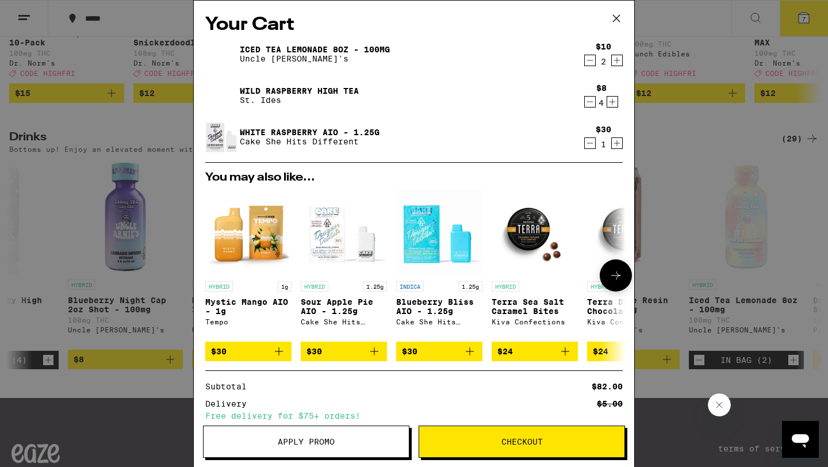
scroll to position [105, 0]
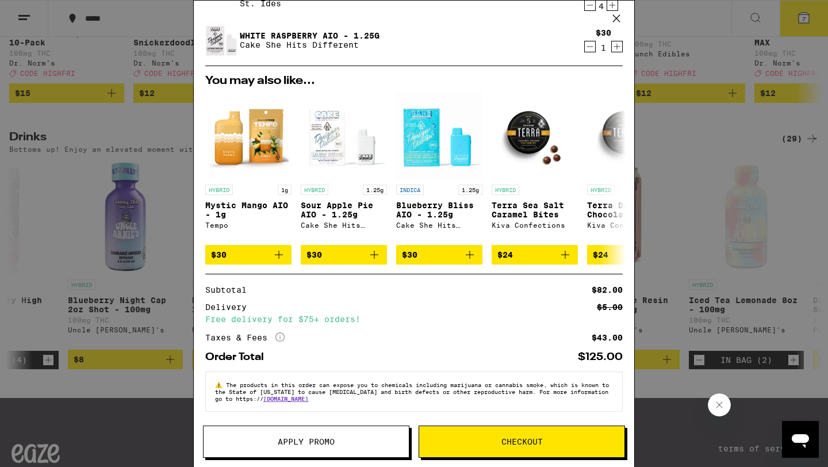
click at [508, 443] on span "Checkout" at bounding box center [521, 442] width 41 height 8
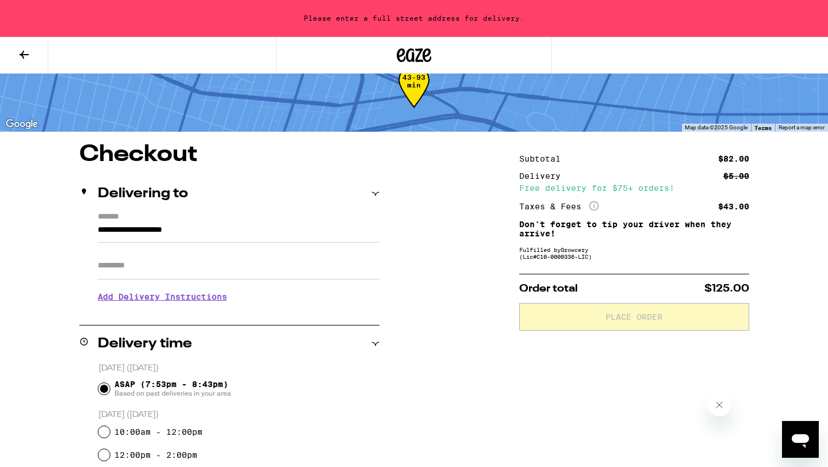
scroll to position [152, 0]
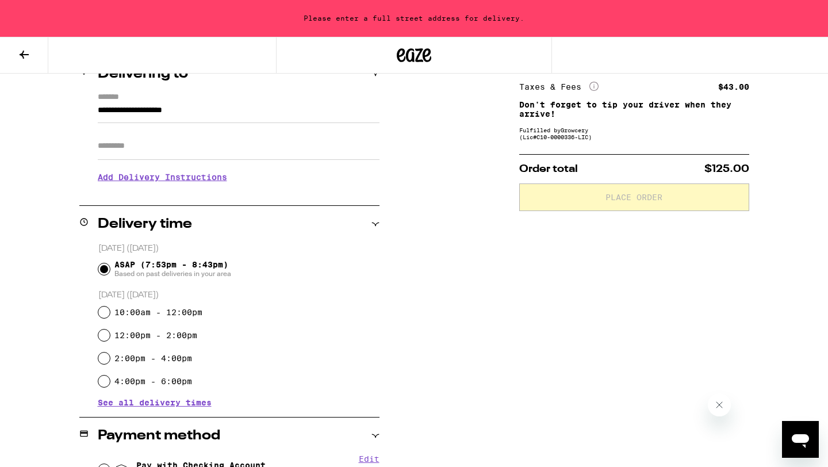
click at [110, 112] on input "**********" at bounding box center [239, 114] width 282 height 20
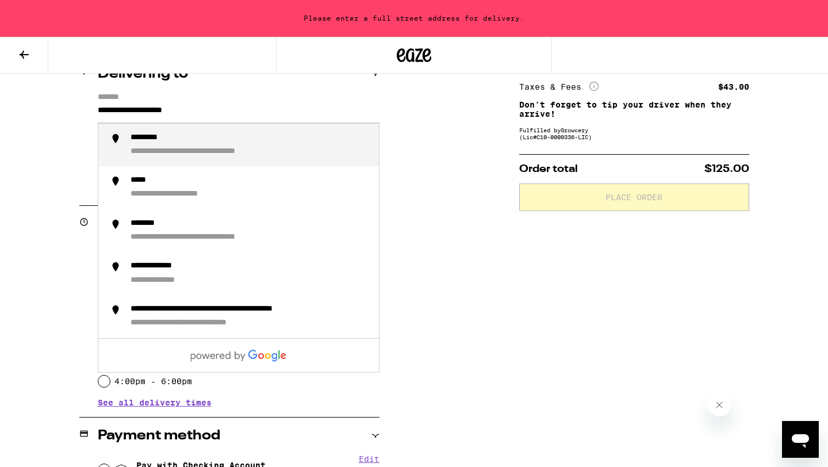
click at [95, 110] on div "**********" at bounding box center [229, 142] width 300 height 99
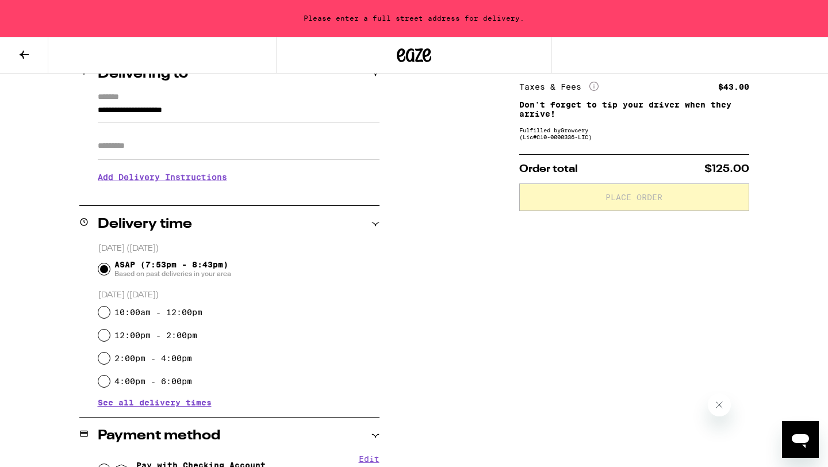
click at [98, 109] on input "**********" at bounding box center [239, 114] width 282 height 20
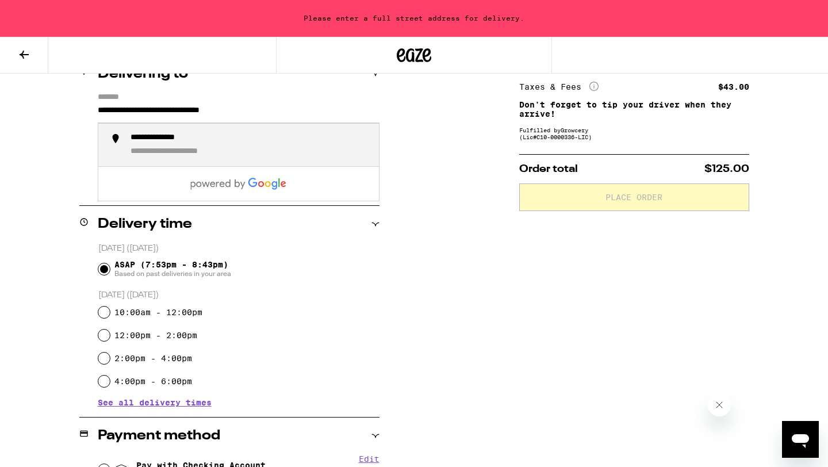
click at [166, 145] on div "**********" at bounding box center [250, 145] width 239 height 25
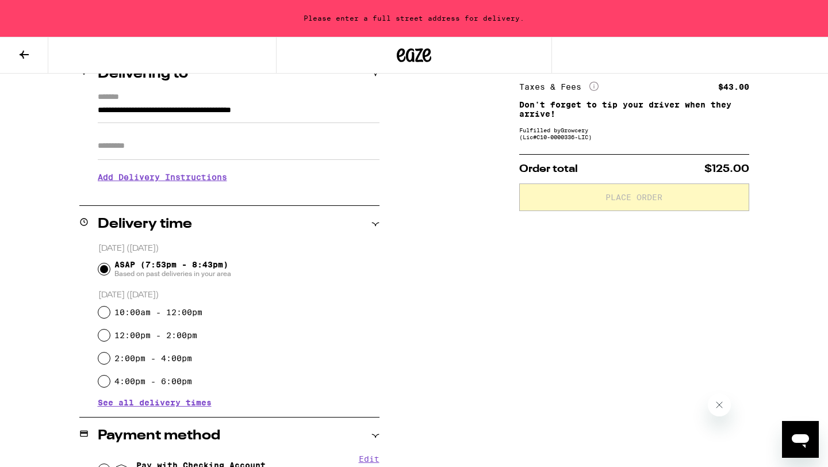
type input "**********"
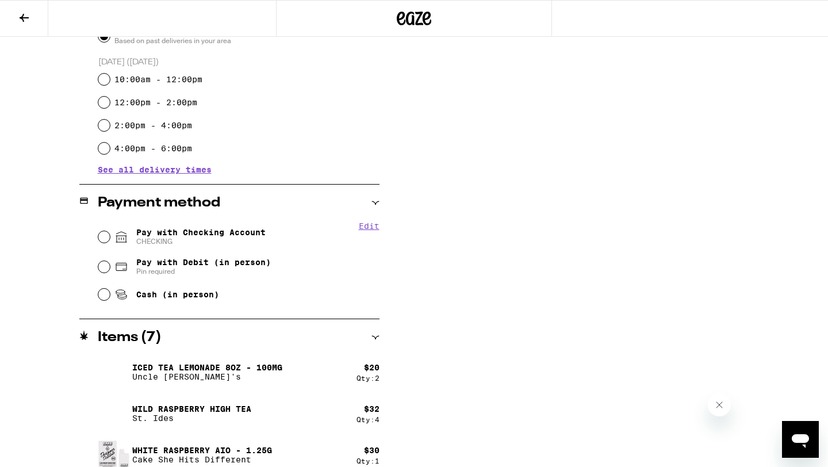
scroll to position [362, 0]
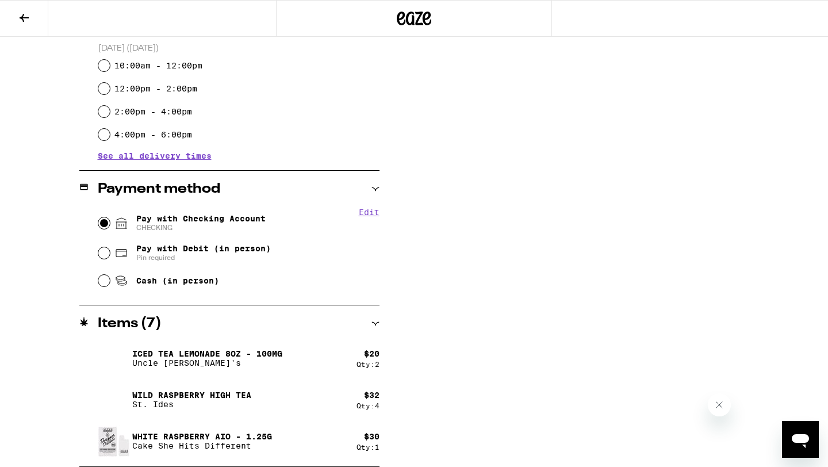
click at [104, 225] on input "Pay with Checking Account CHECKING" at bounding box center [104, 223] width 12 height 12
radio input "true"
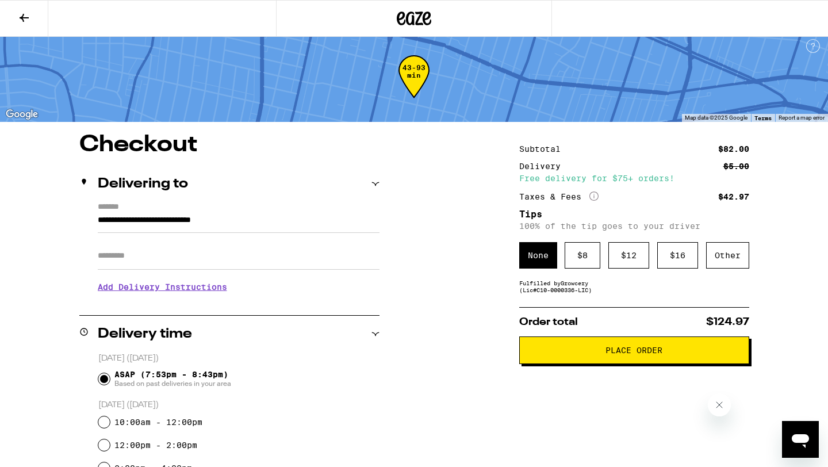
scroll to position [3, 0]
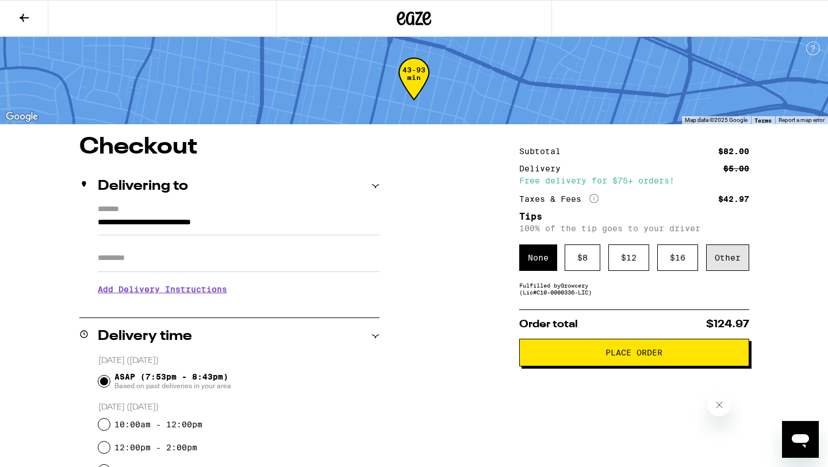
click at [726, 264] on div "Other" at bounding box center [727, 257] width 43 height 26
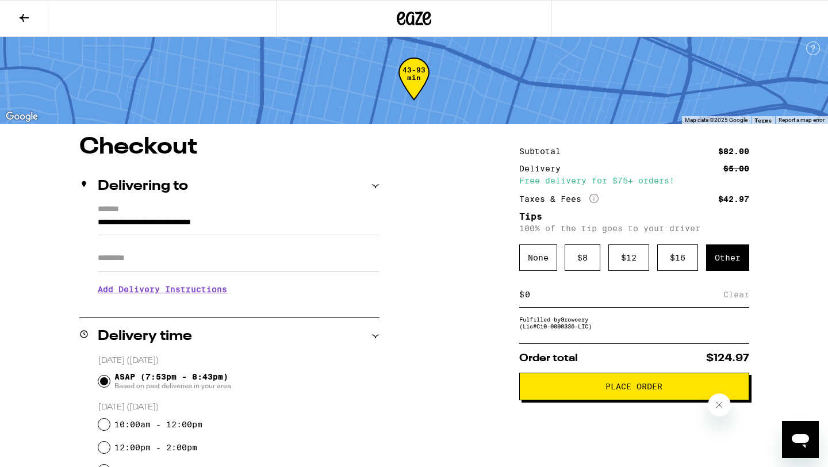
click at [725, 298] on div "Clear" at bounding box center [736, 294] width 26 height 25
click at [528, 300] on input at bounding box center [623, 294] width 199 height 10
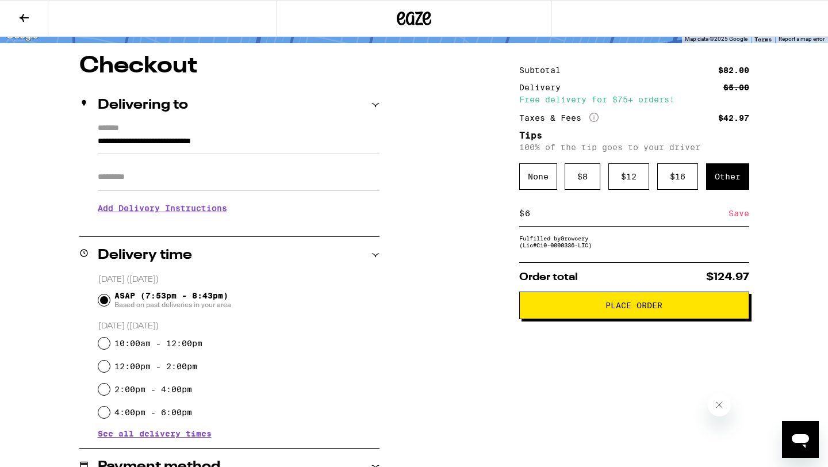
scroll to position [0, 0]
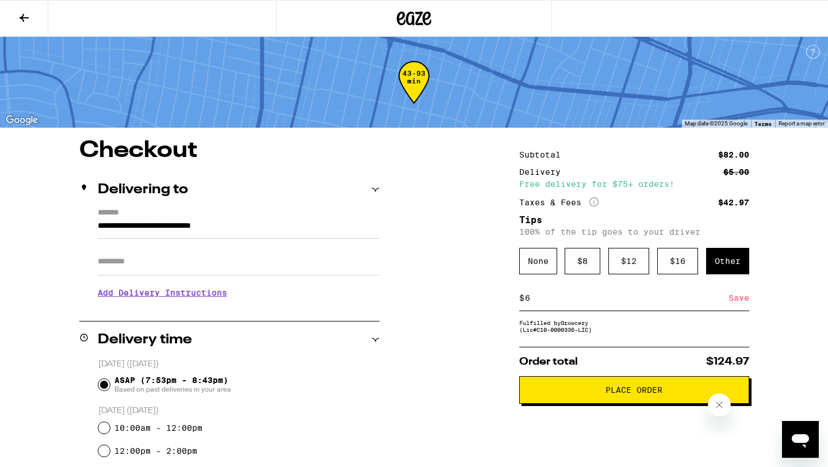
type input "6"
click at [608, 403] on button "Place Order" at bounding box center [634, 390] width 230 height 28
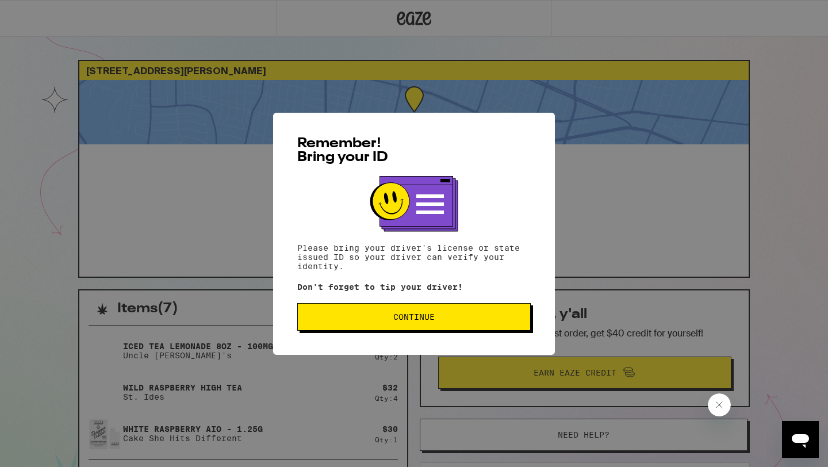
click at [366, 317] on span "Continue" at bounding box center [414, 317] width 214 height 8
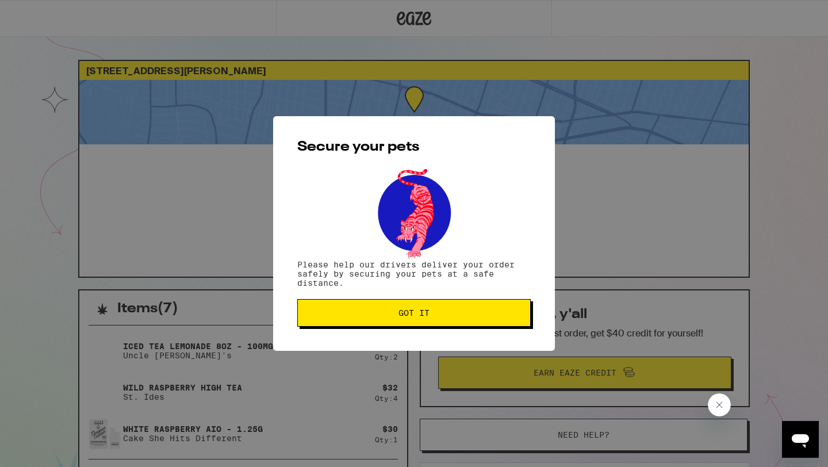
click at [366, 317] on span "Got it" at bounding box center [414, 313] width 214 height 8
